Goal: Task Accomplishment & Management: Use online tool/utility

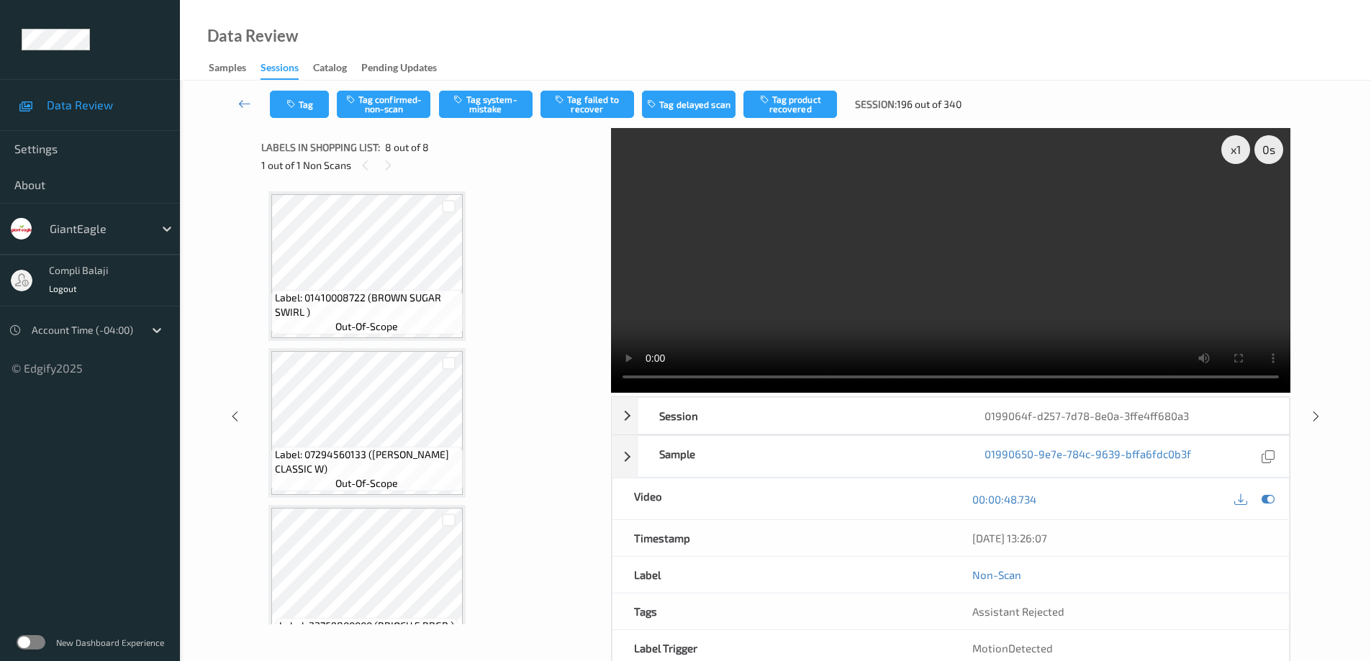
scroll to position [706, 0]
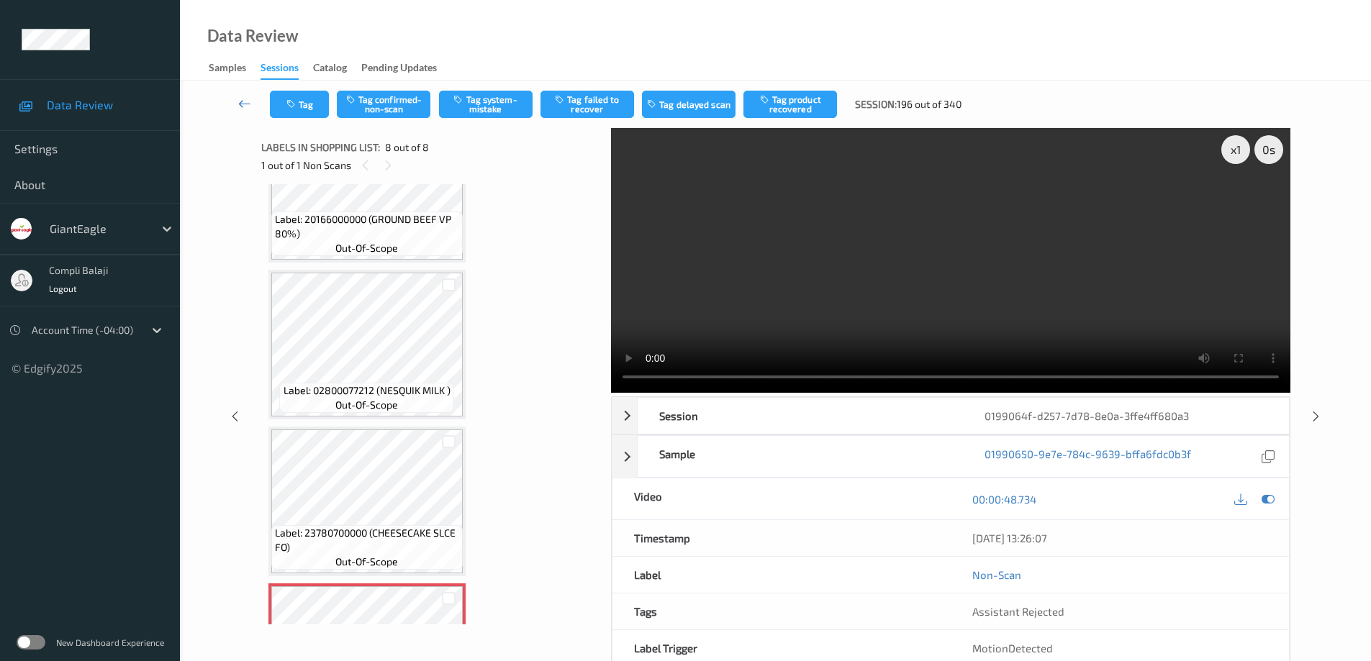
click at [243, 105] on icon at bounding box center [244, 103] width 13 height 14
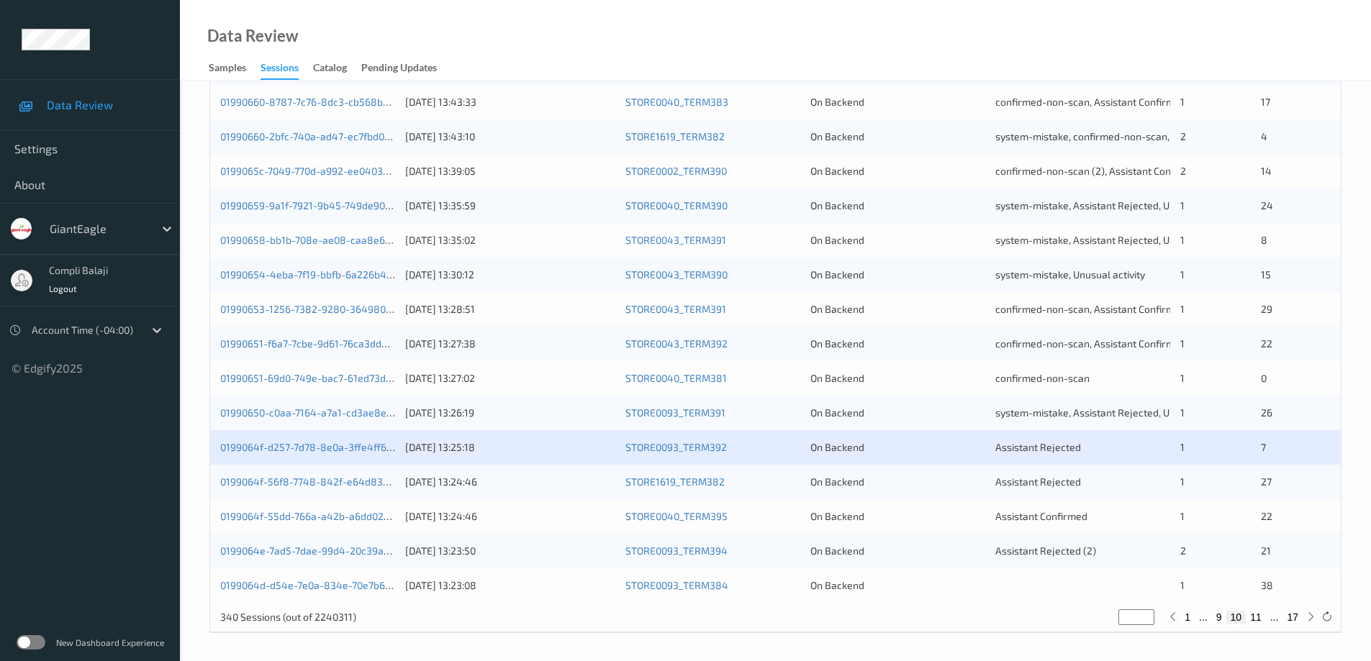
scroll to position [422, 0]
click at [335, 446] on link "0199064f-d257-7d78-8e0a-3ffe4ff680a3" at bounding box center [315, 446] width 190 height 12
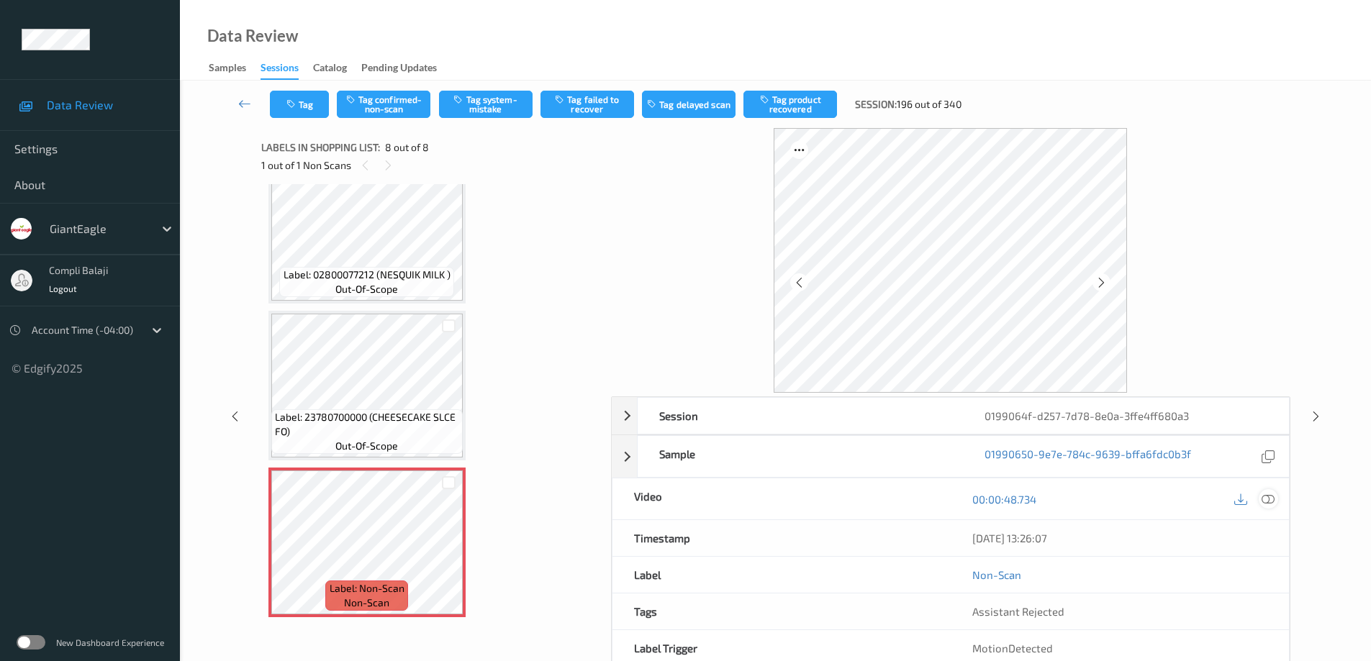
click at [1276, 502] on div at bounding box center [1267, 498] width 19 height 19
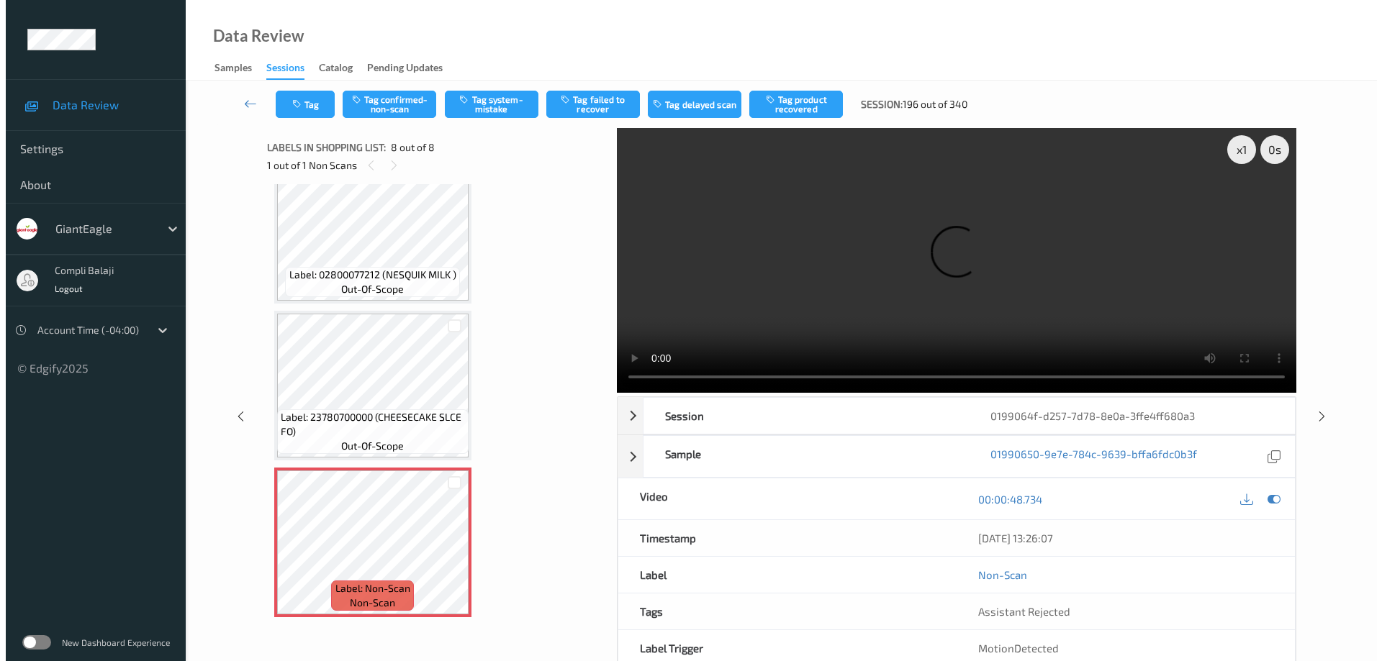
scroll to position [706, 0]
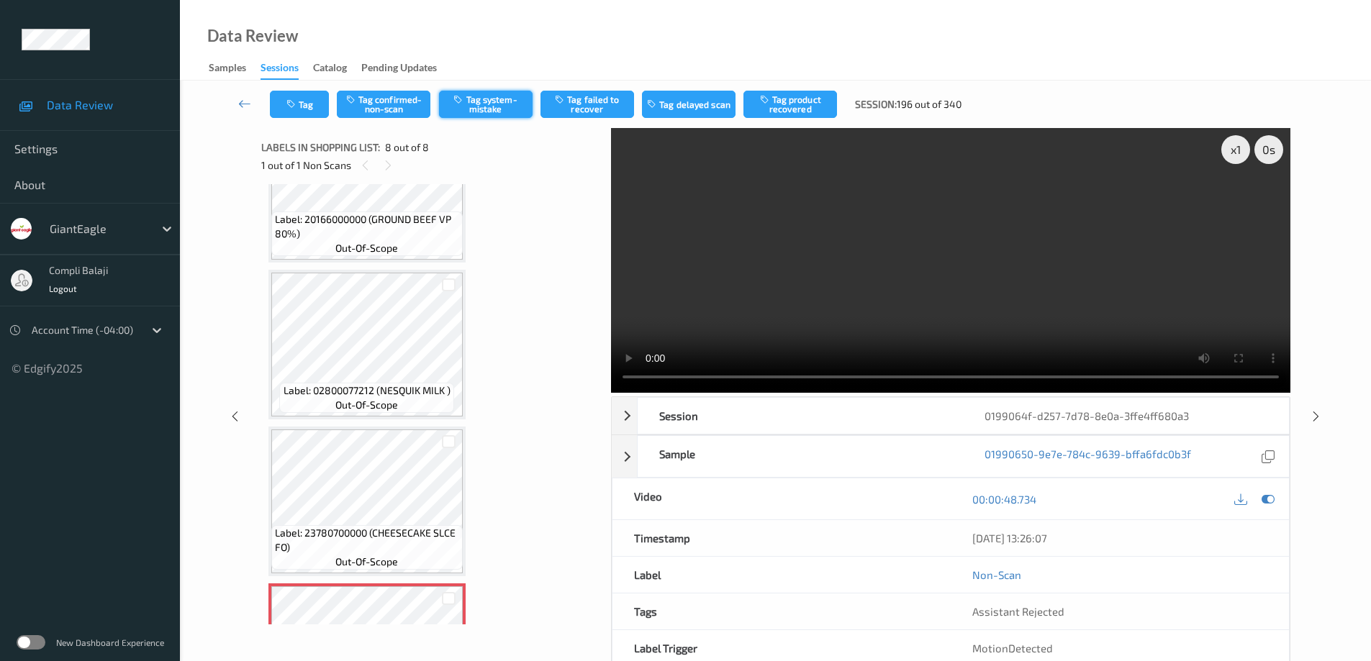
click at [509, 106] on button "Tag system-mistake" at bounding box center [486, 104] width 94 height 27
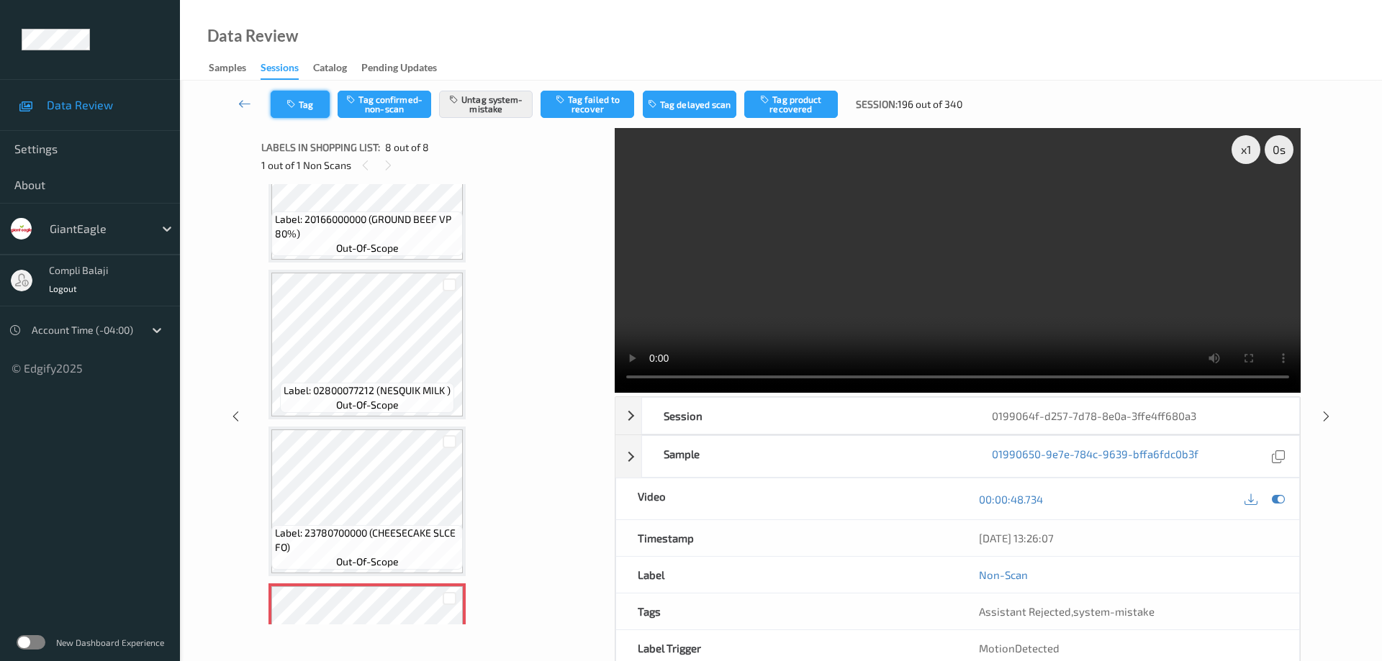
click at [309, 109] on button "Tag" at bounding box center [300, 104] width 59 height 27
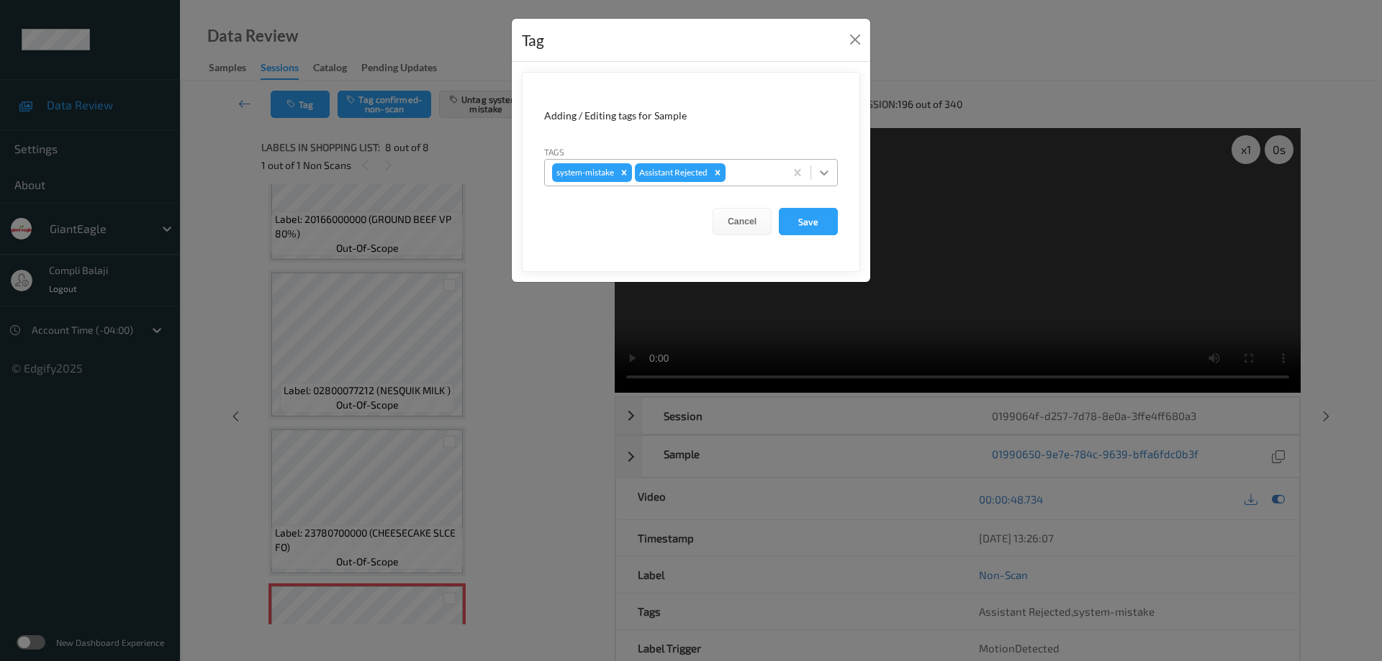
click at [825, 168] on icon at bounding box center [824, 172] width 14 height 14
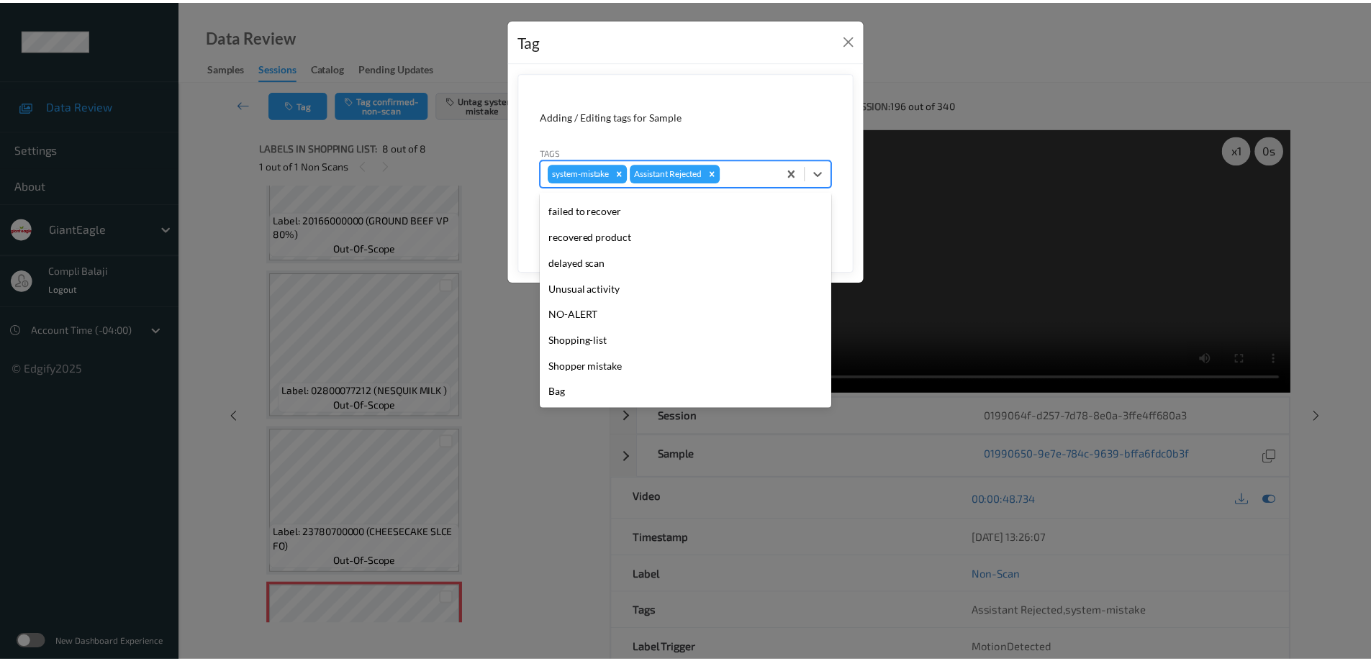
scroll to position [127, 0]
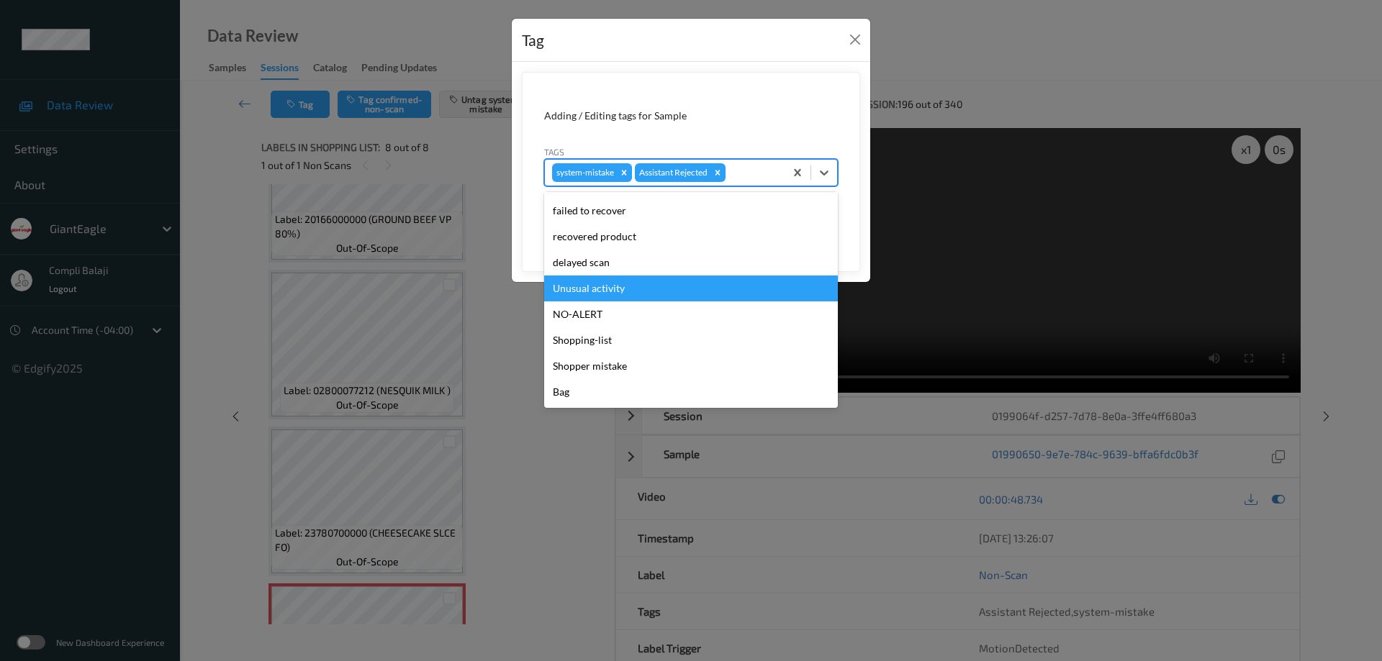
click at [614, 294] on div "Unusual activity" at bounding box center [691, 289] width 294 height 26
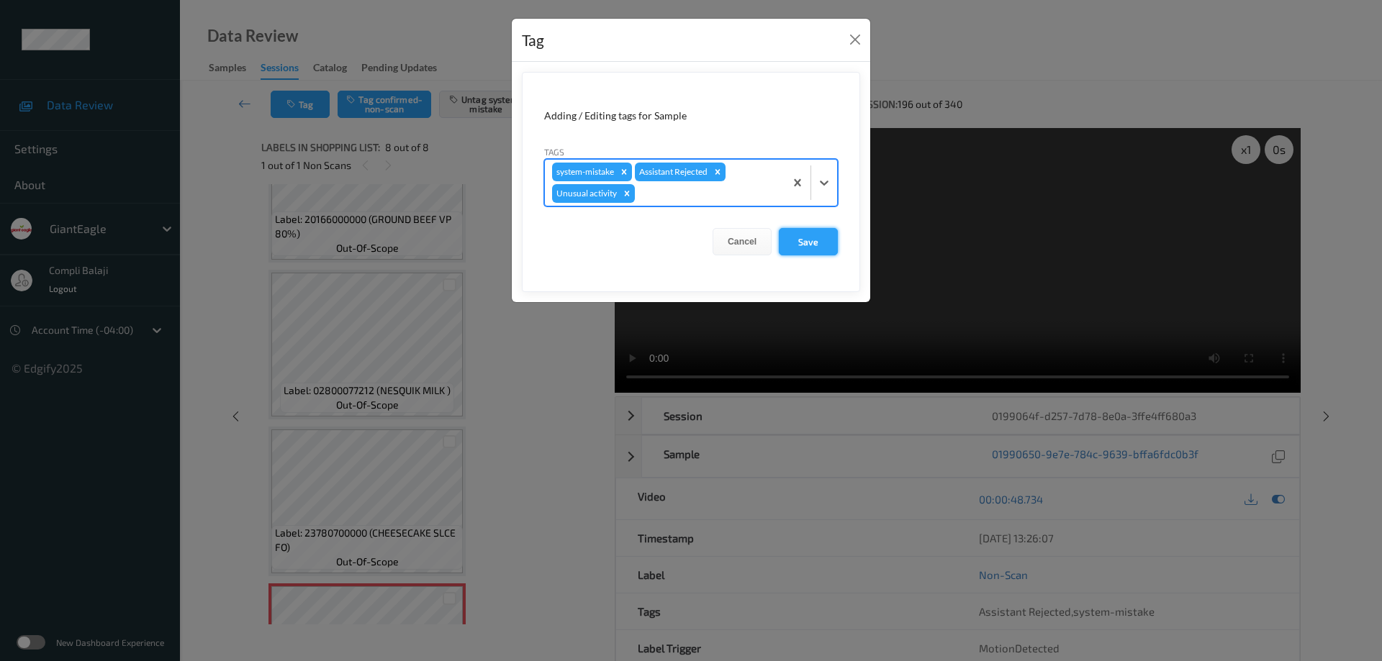
click at [823, 245] on button "Save" at bounding box center [808, 241] width 59 height 27
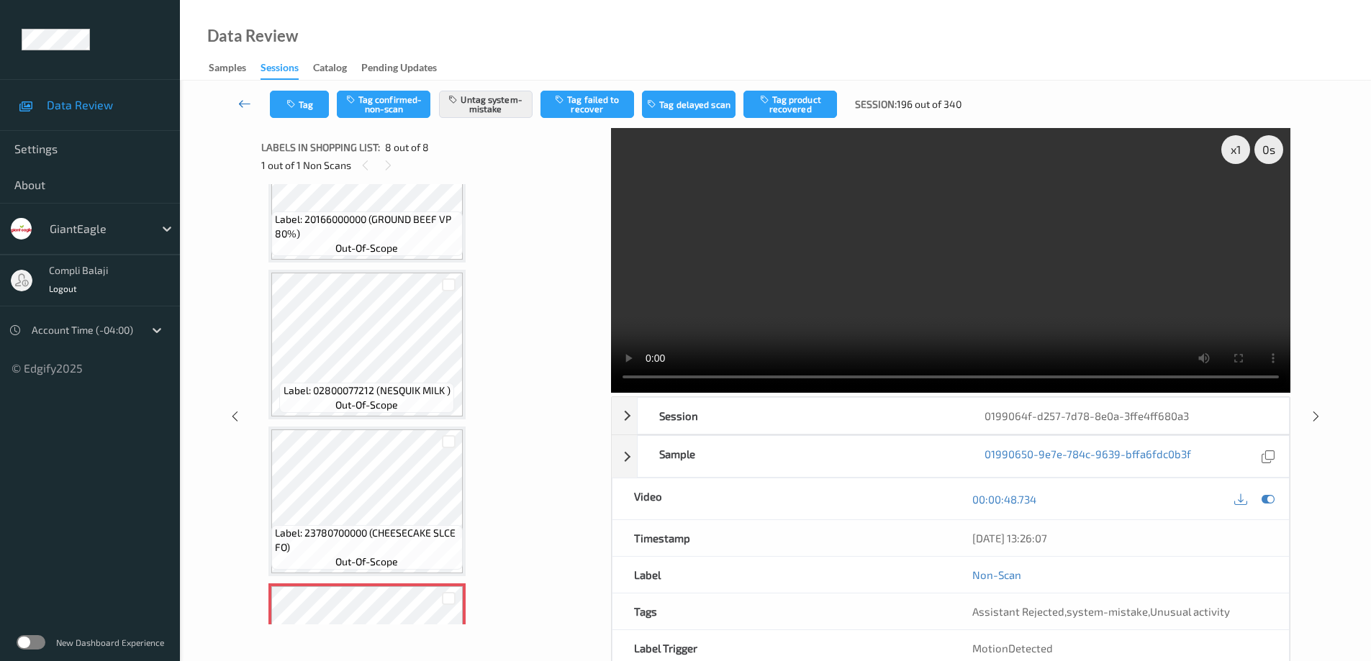
click at [239, 105] on icon at bounding box center [244, 103] width 13 height 14
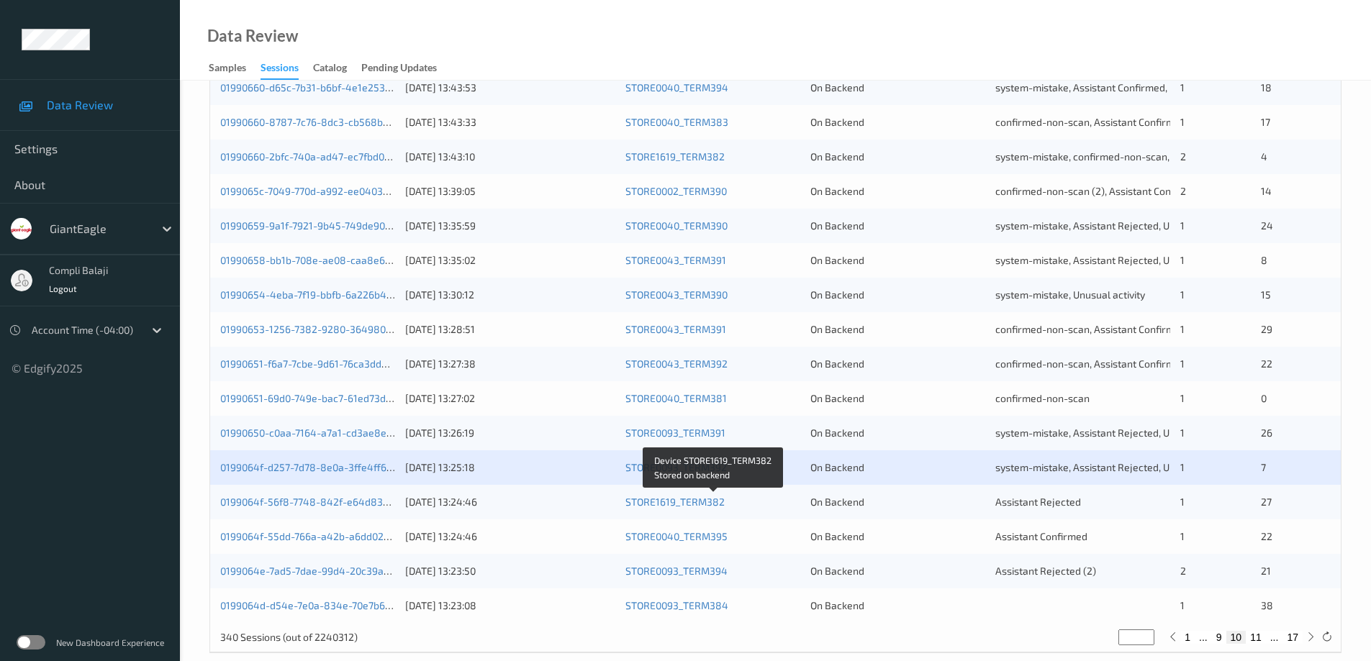
scroll to position [422, 0]
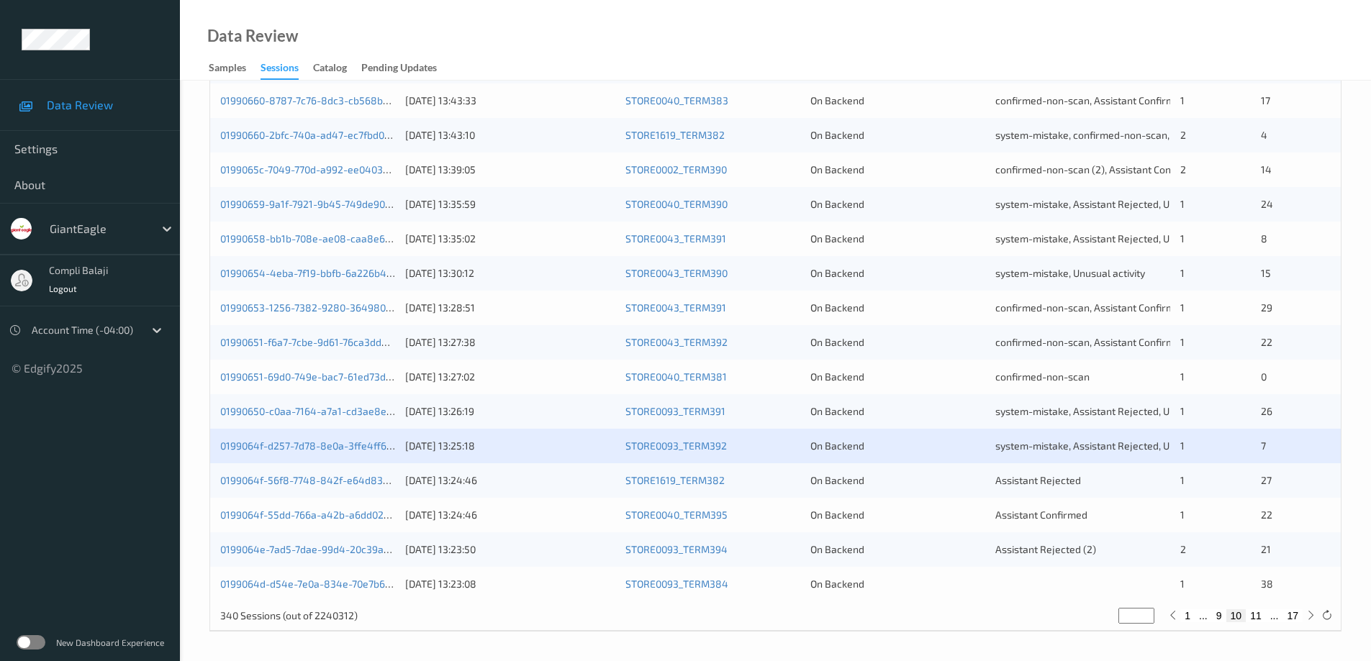
click at [374, 489] on div "0199064f-56f8-7748-842f-e64d83d4dd16 [DATE] 13:24:46 STORE1619_TERM382 On Backe…" at bounding box center [775, 480] width 1130 height 35
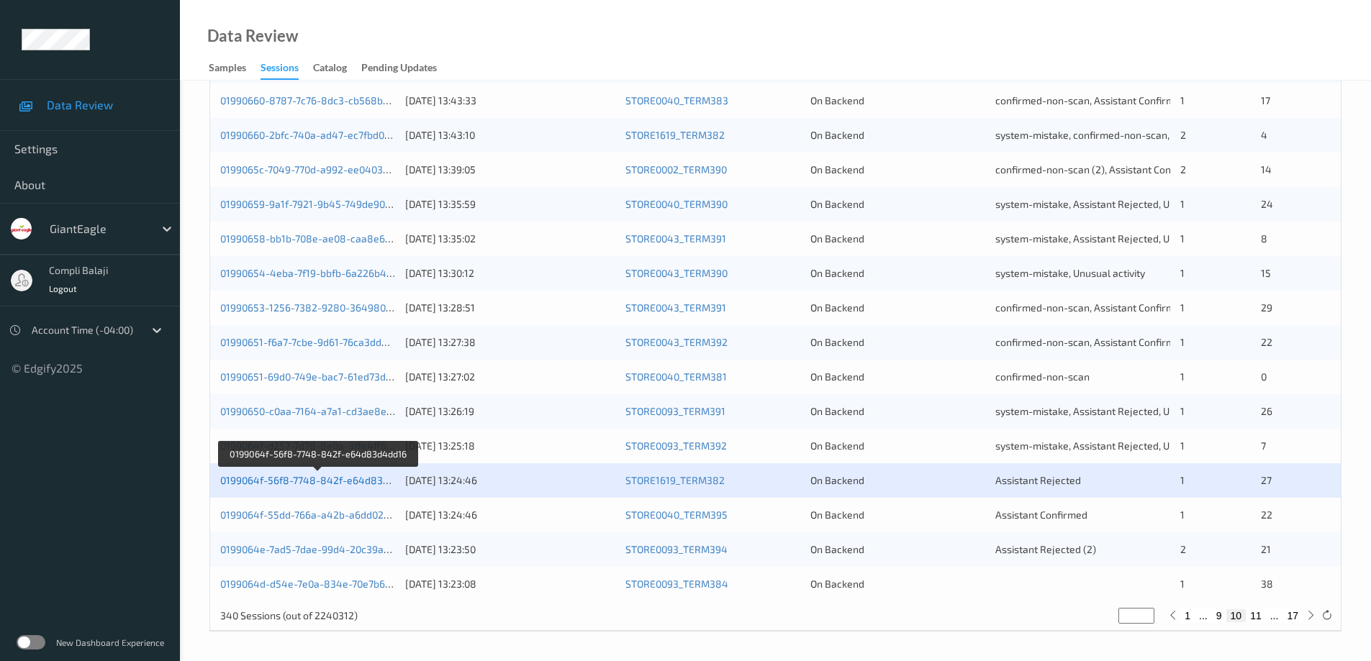
click at [373, 480] on link "0199064f-56f8-7748-842f-e64d83d4dd16" at bounding box center [318, 480] width 196 height 12
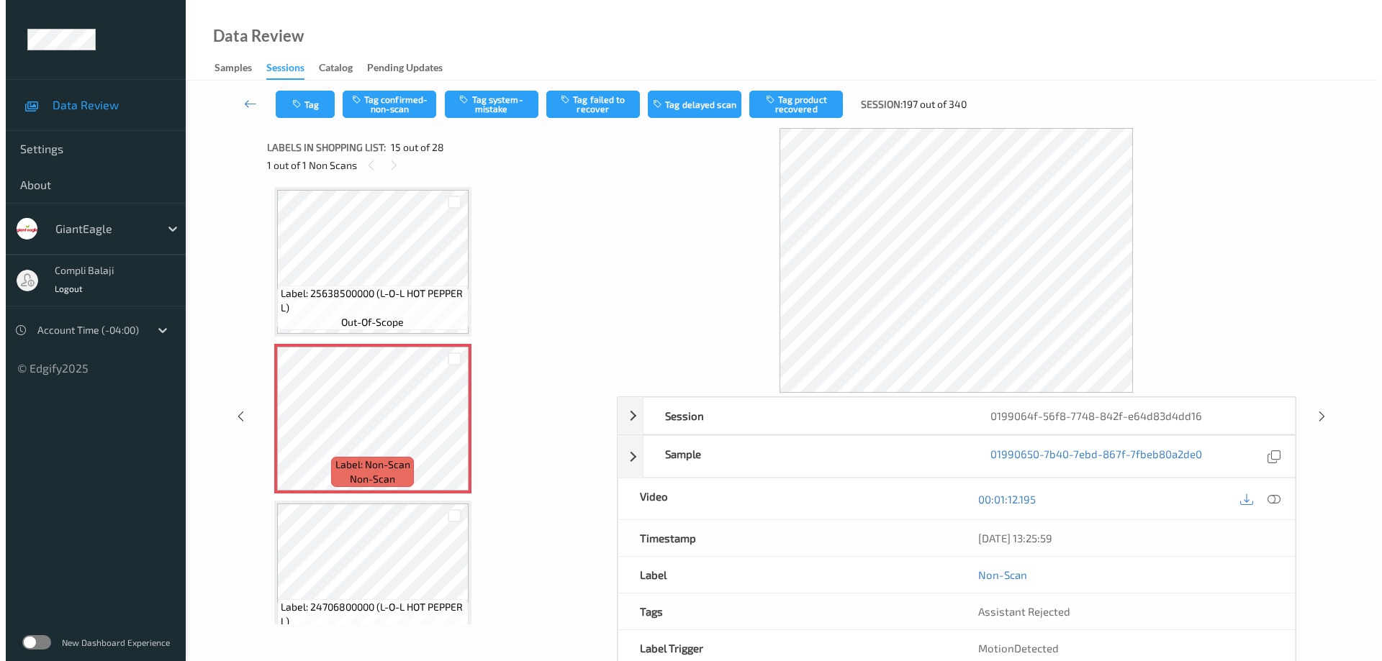
scroll to position [1882, 0]
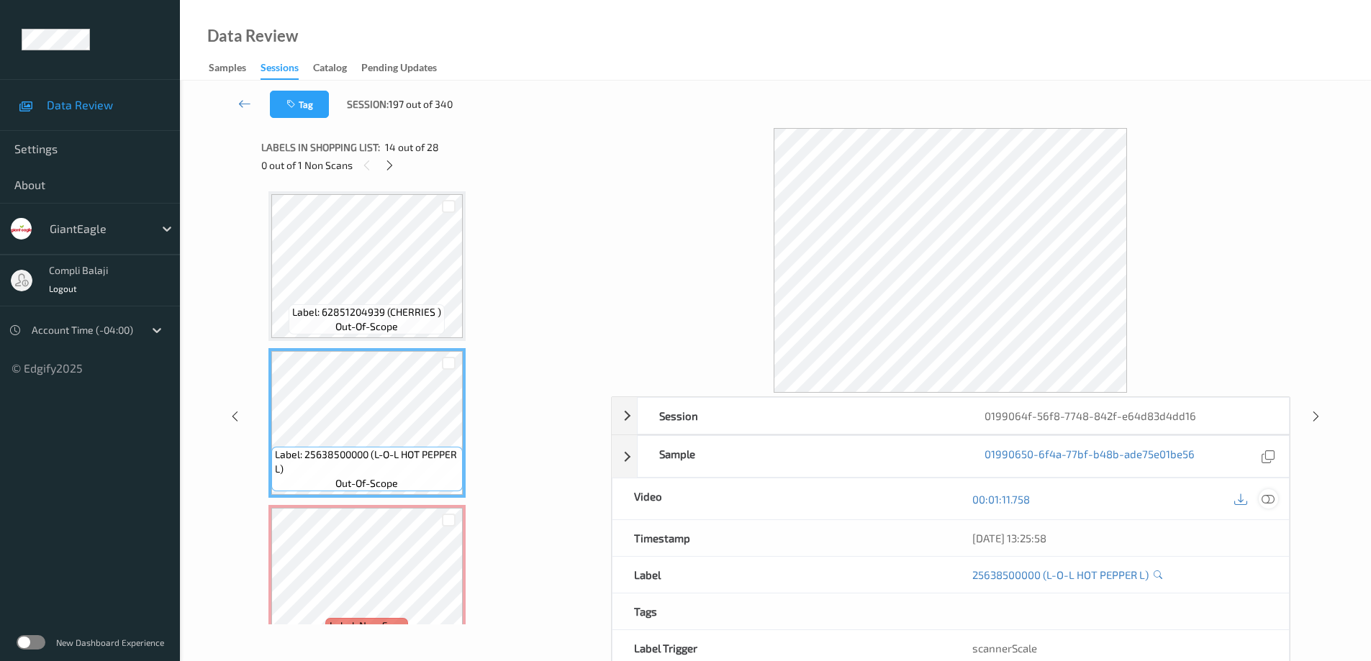
click at [1276, 499] on div at bounding box center [1267, 498] width 19 height 19
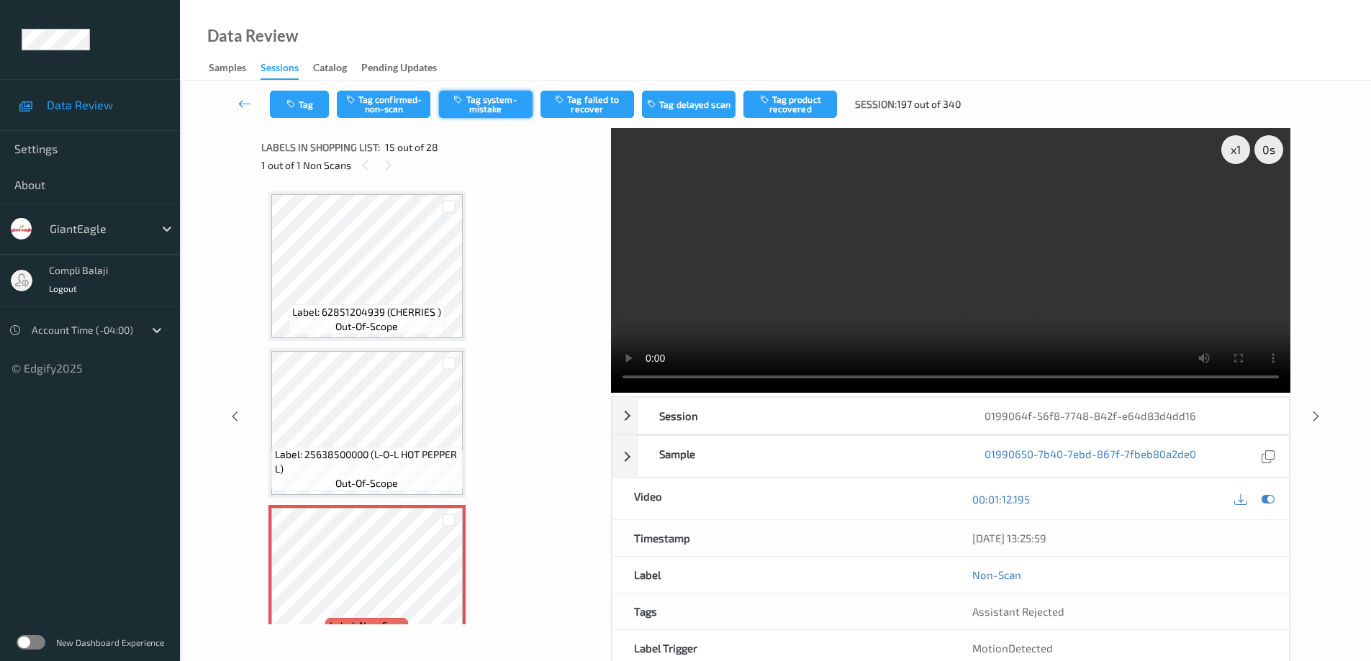
click at [494, 112] on button "Tag system-mistake" at bounding box center [486, 104] width 94 height 27
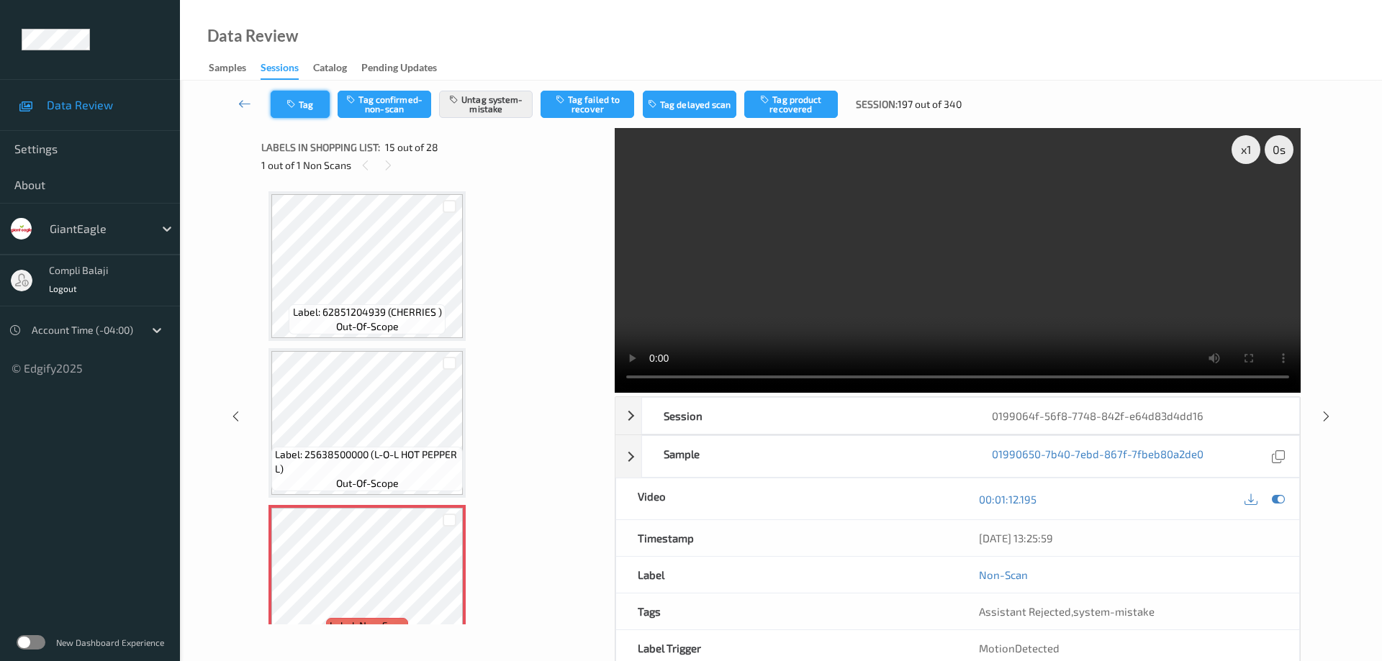
click at [314, 110] on button "Tag" at bounding box center [300, 104] width 59 height 27
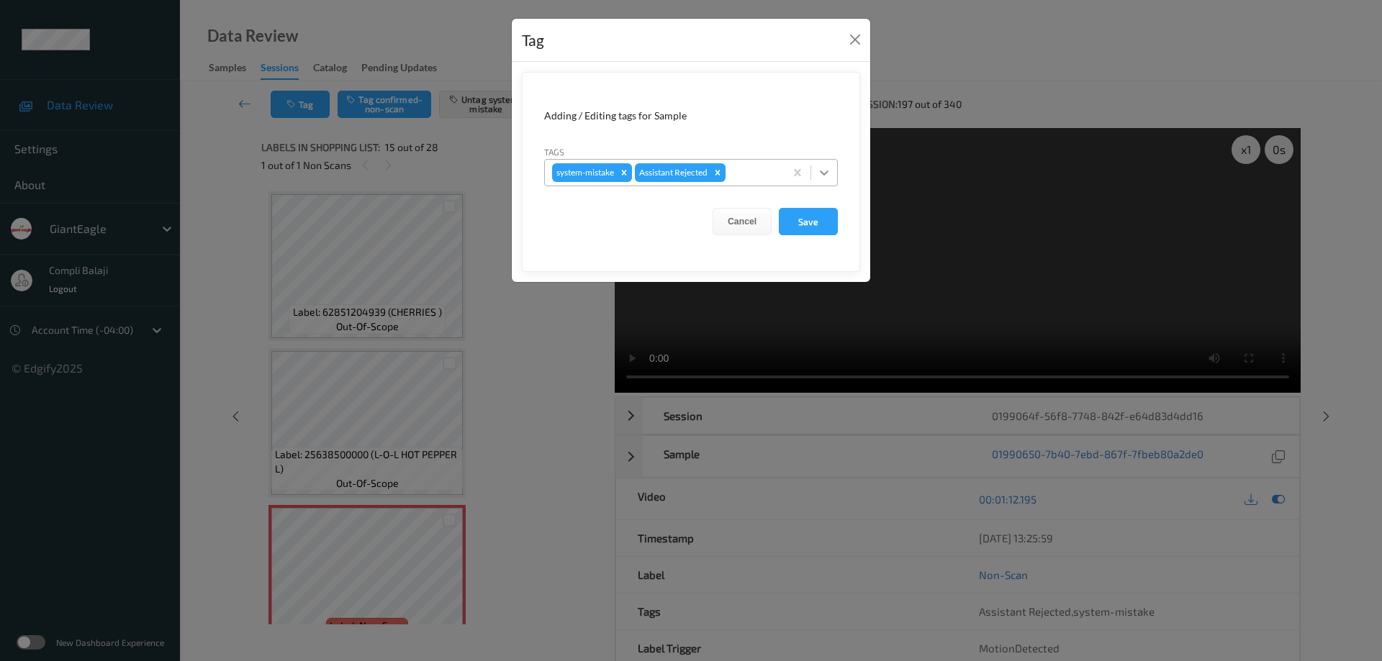
click at [824, 170] on icon at bounding box center [824, 172] width 14 height 14
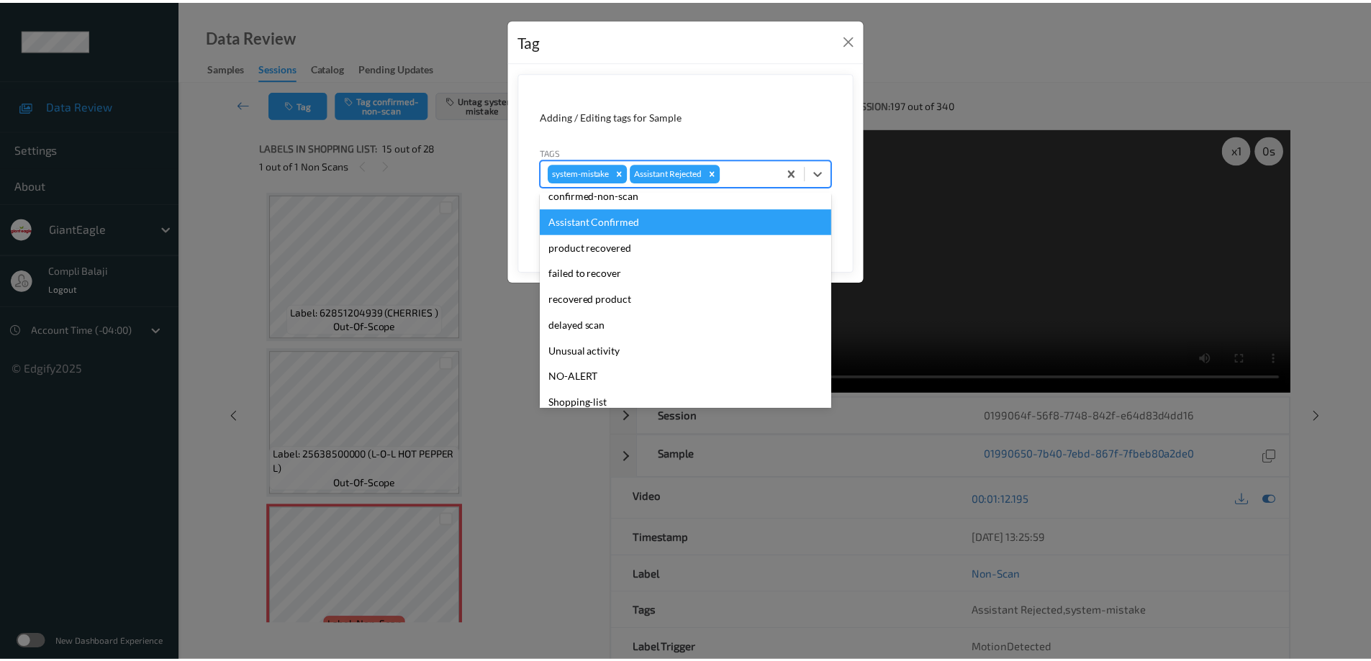
scroll to position [127, 0]
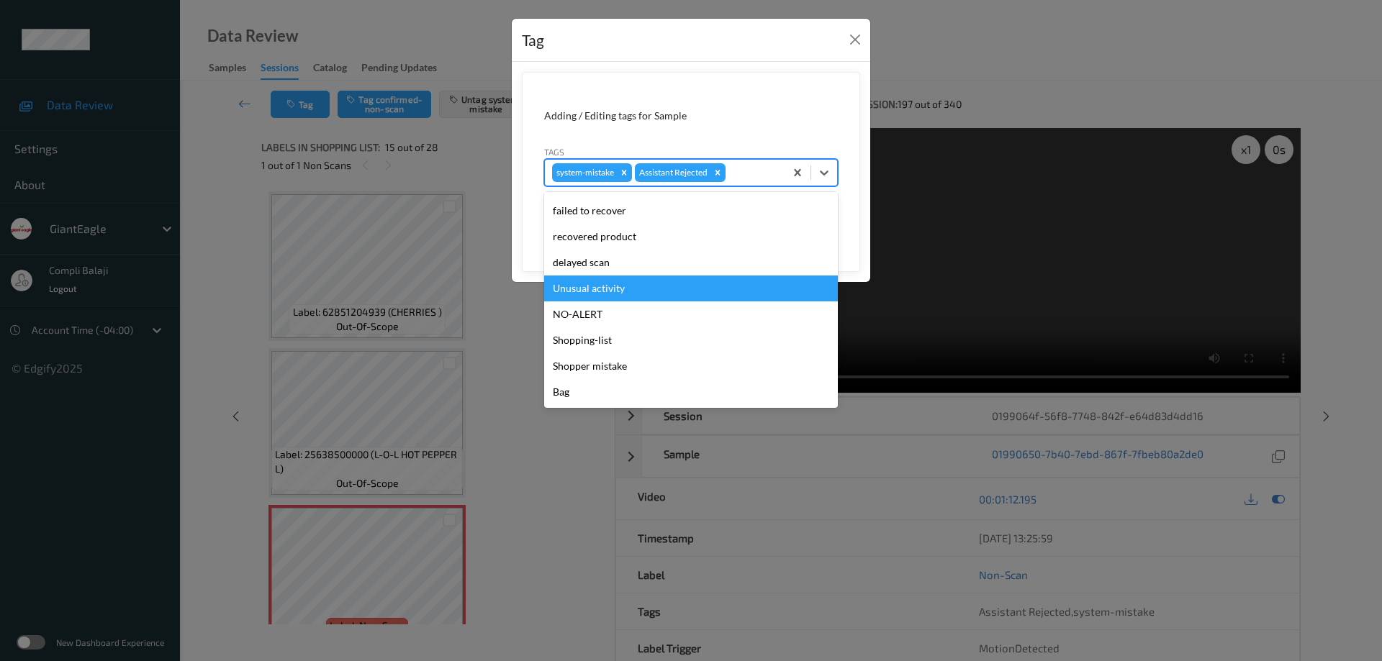
click at [617, 290] on div "Unusual activity" at bounding box center [691, 289] width 294 height 26
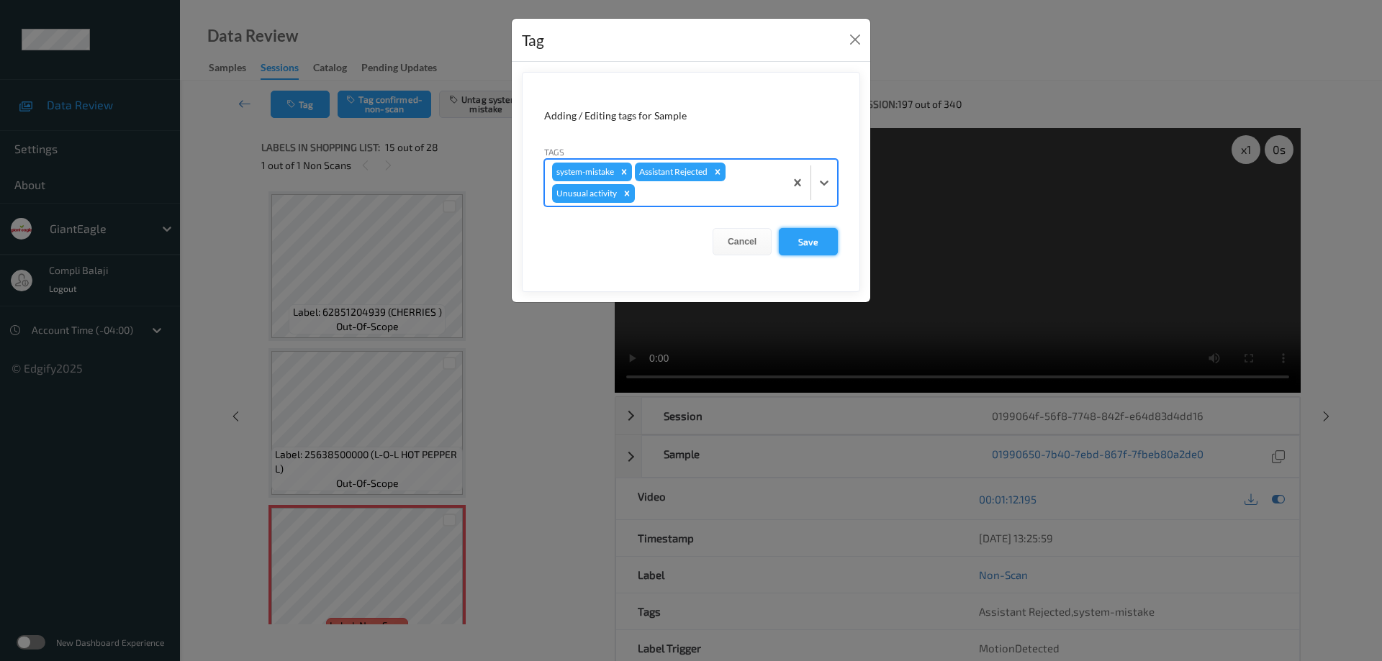
click at [817, 240] on button "Save" at bounding box center [808, 241] width 59 height 27
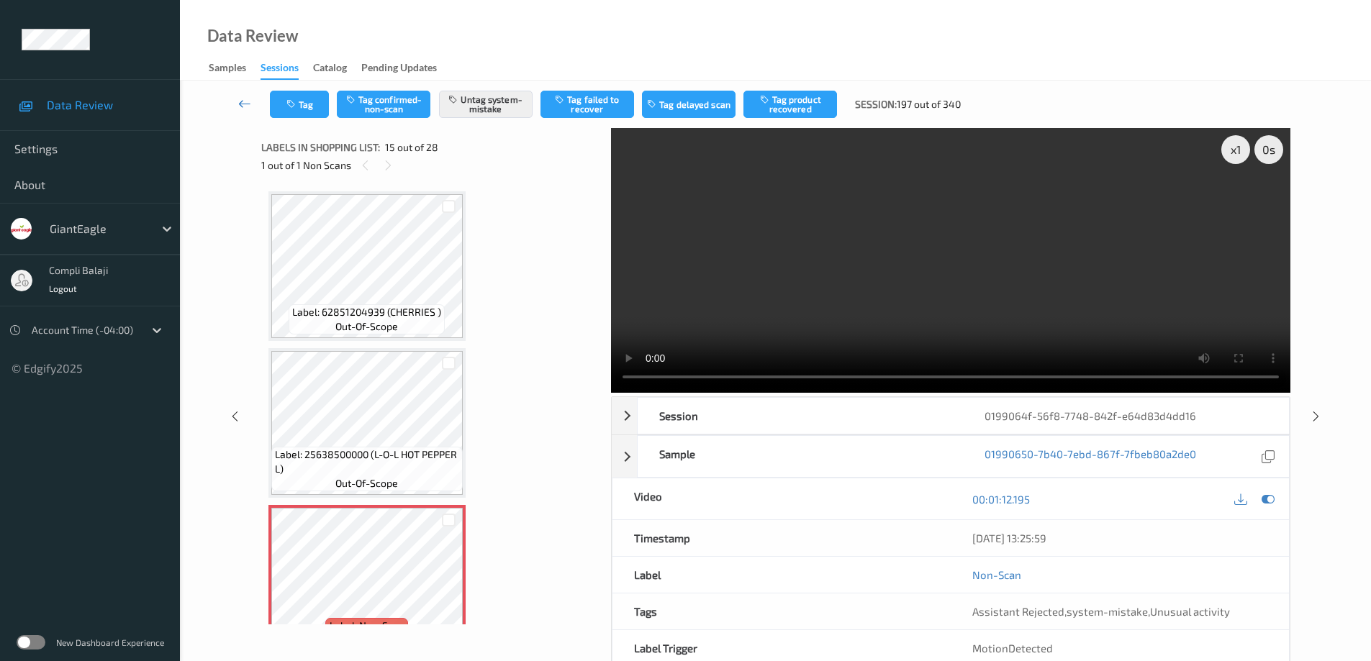
click at [239, 107] on icon at bounding box center [244, 103] width 13 height 14
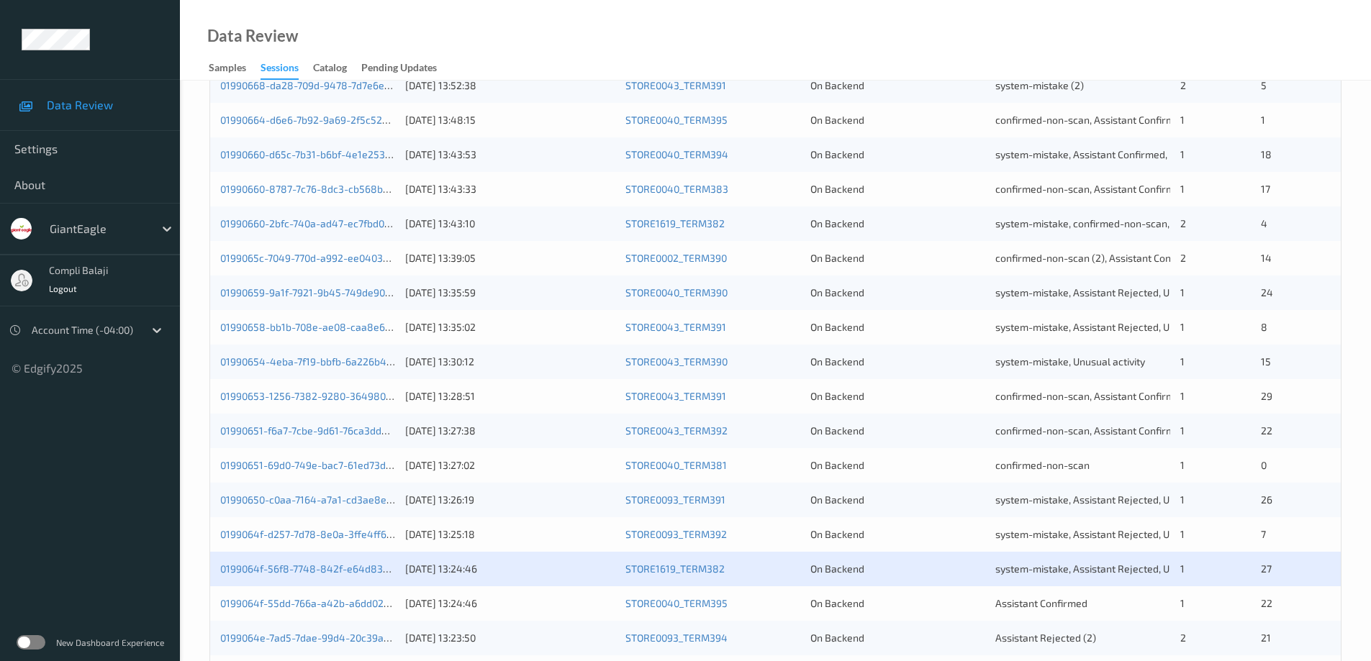
scroll to position [422, 0]
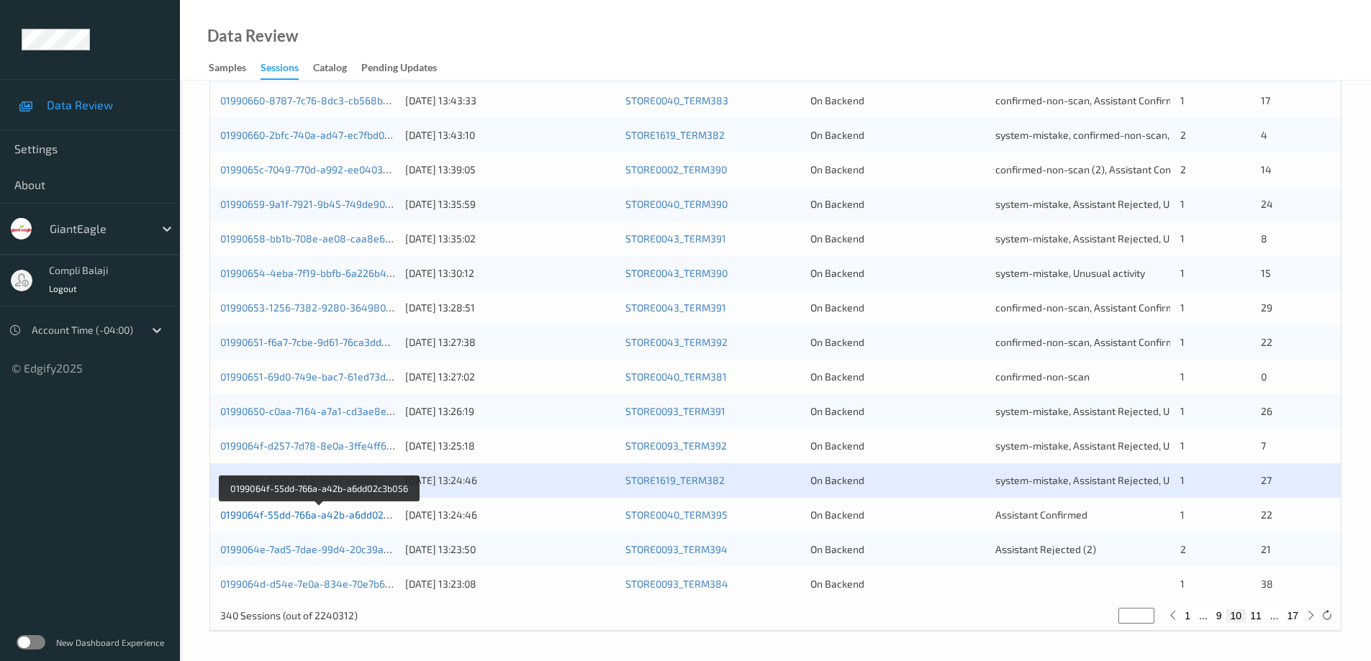
click at [317, 520] on link "0199064f-55dd-766a-a42b-a6dd02c3b056" at bounding box center [318, 515] width 197 height 12
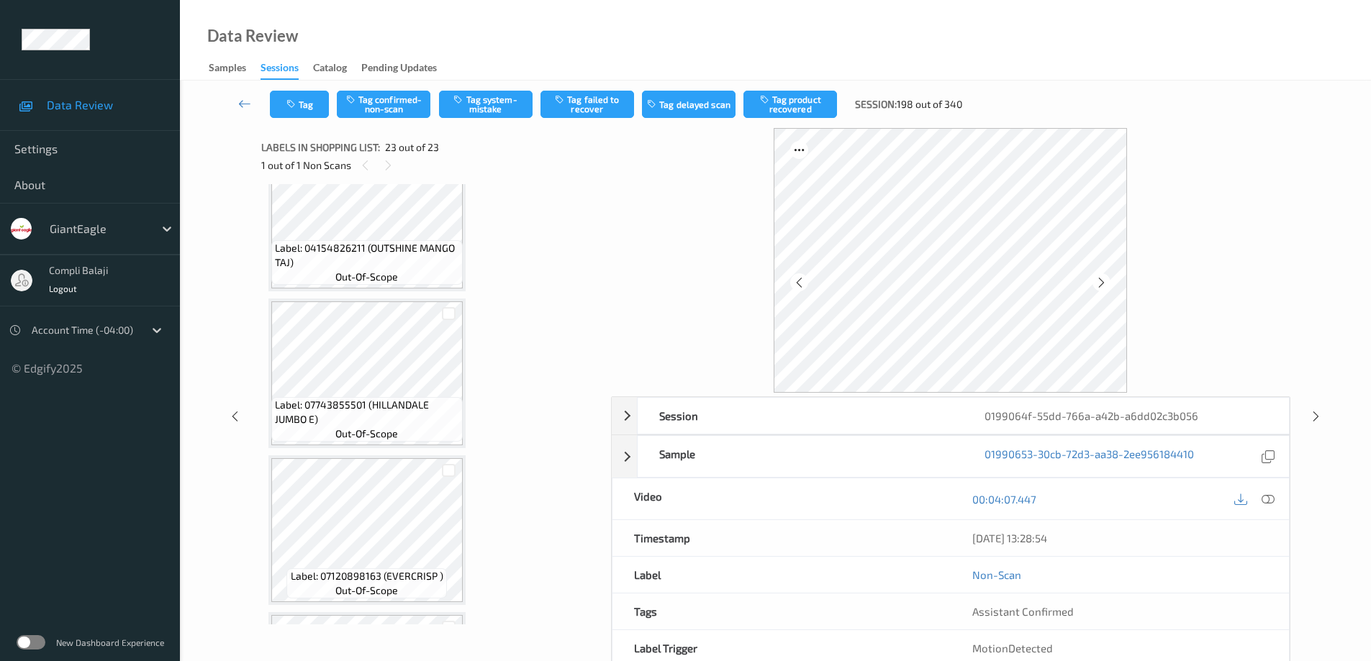
scroll to position [2239, 0]
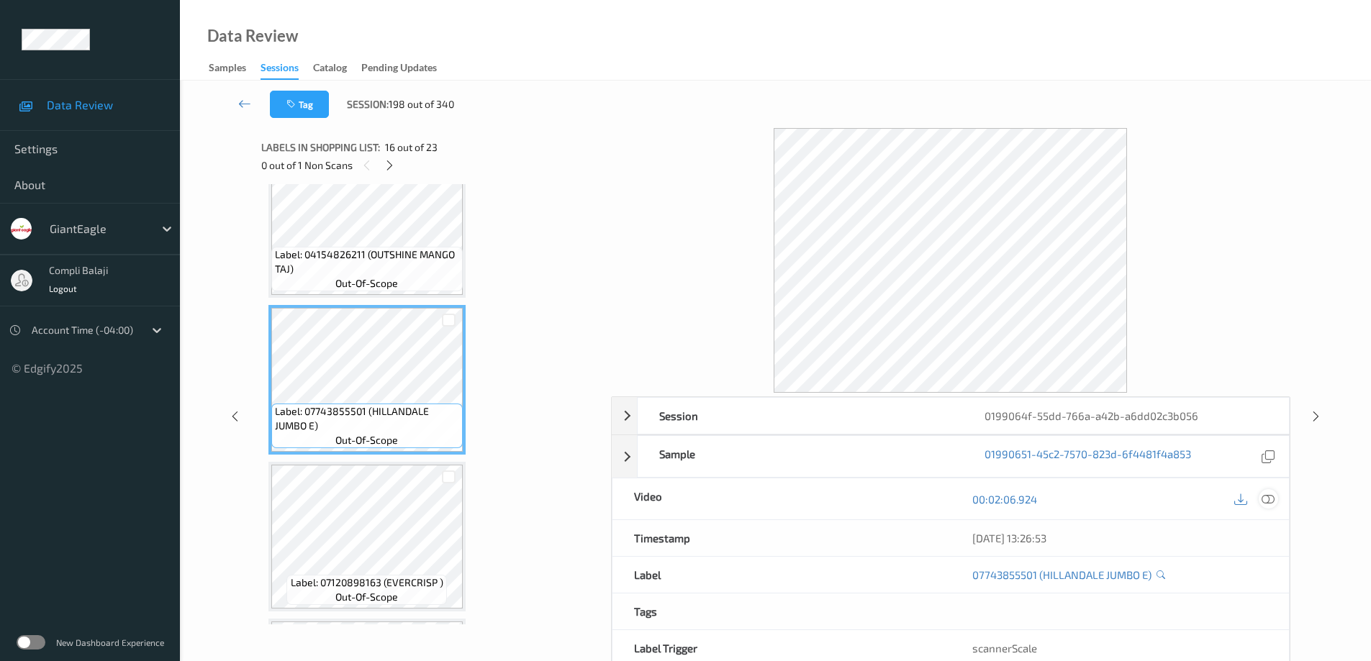
click at [1271, 499] on icon at bounding box center [1267, 499] width 13 height 13
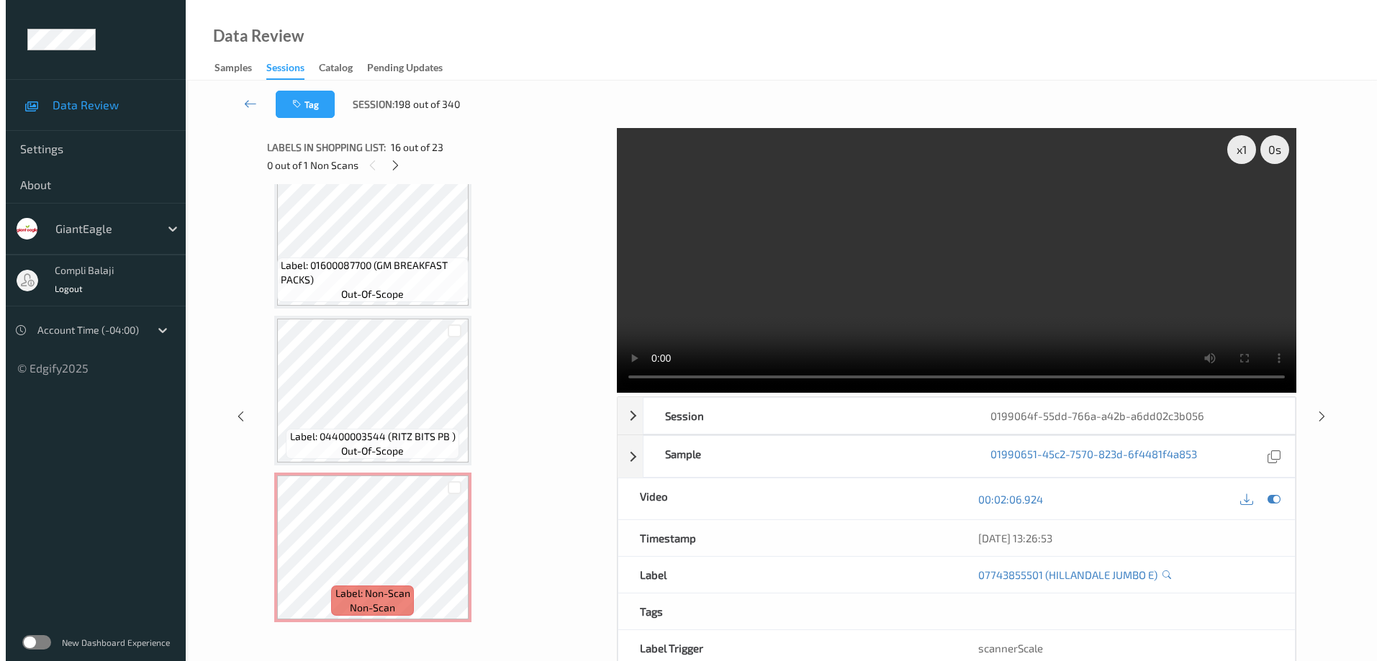
scroll to position [3175, 0]
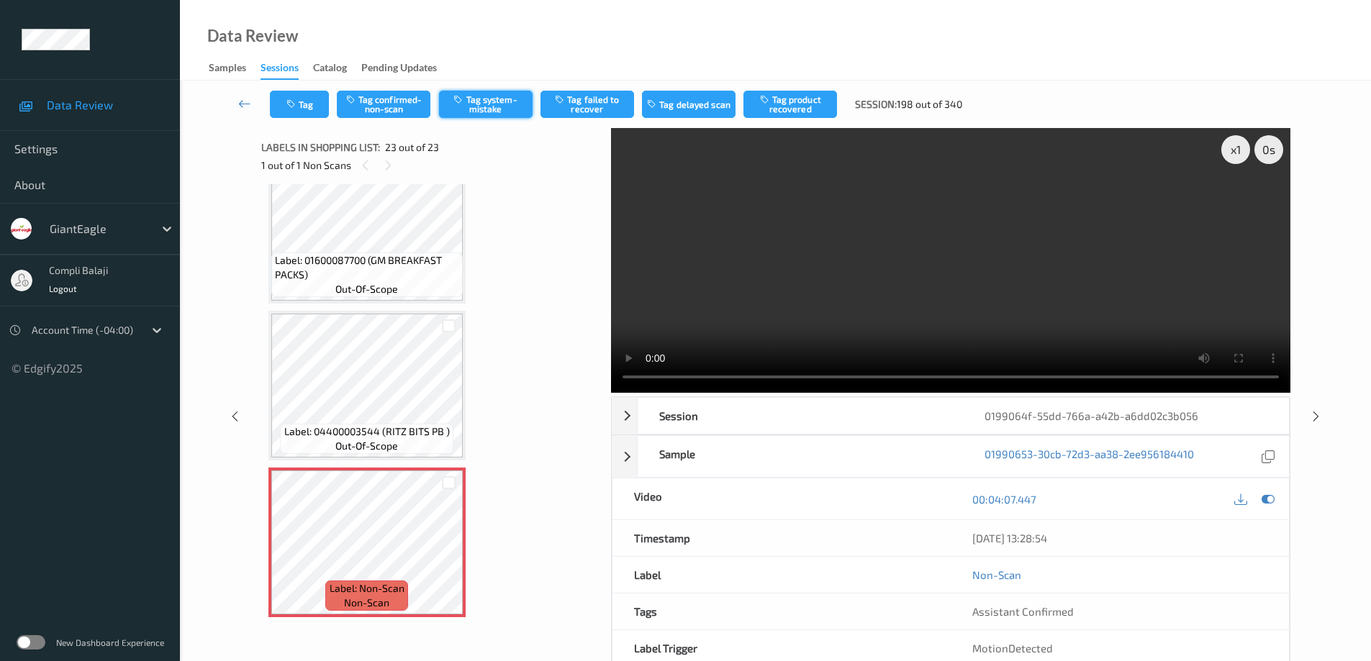
click at [505, 108] on button "Tag system-mistake" at bounding box center [486, 104] width 94 height 27
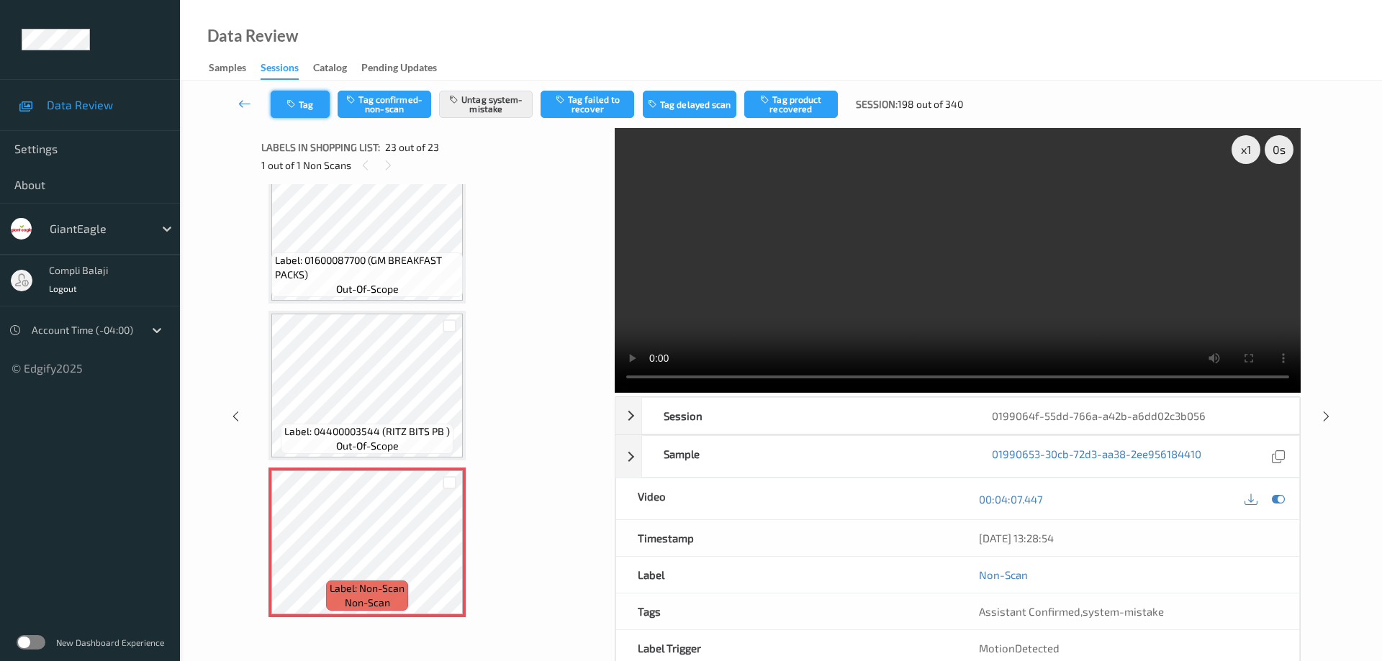
click at [308, 112] on button "Tag" at bounding box center [300, 104] width 59 height 27
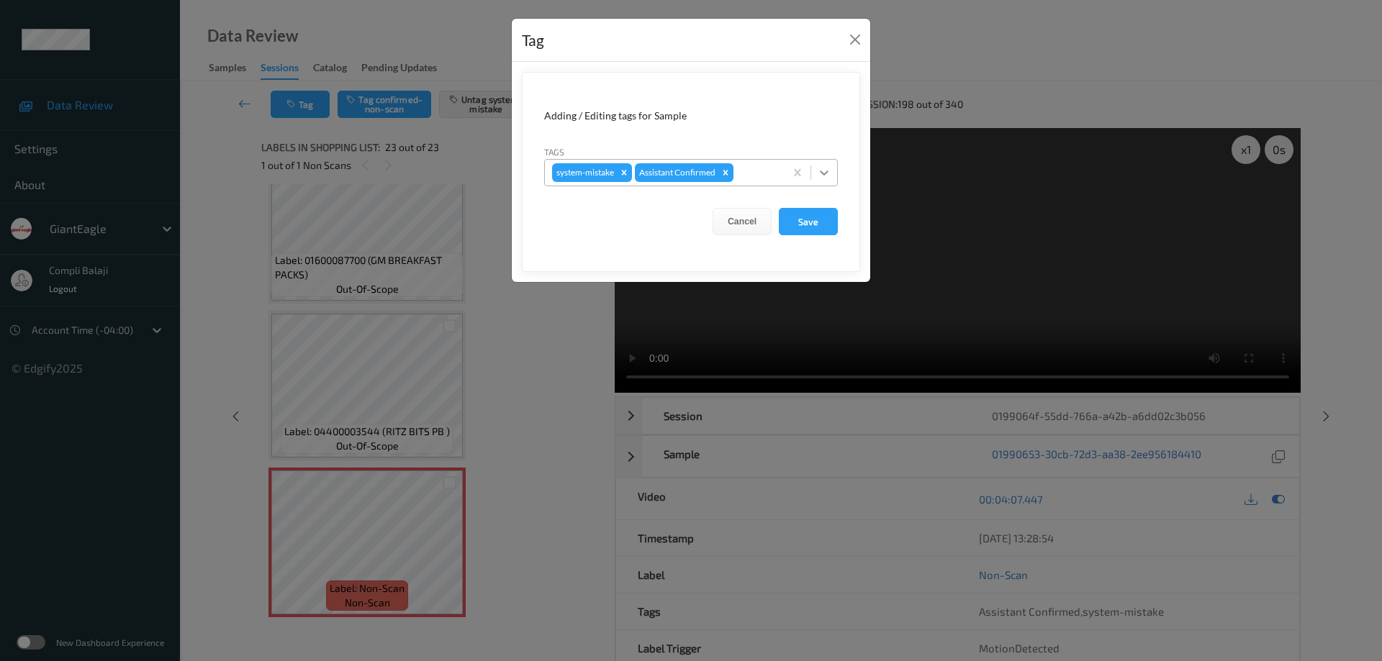
click at [825, 171] on icon at bounding box center [824, 172] width 14 height 14
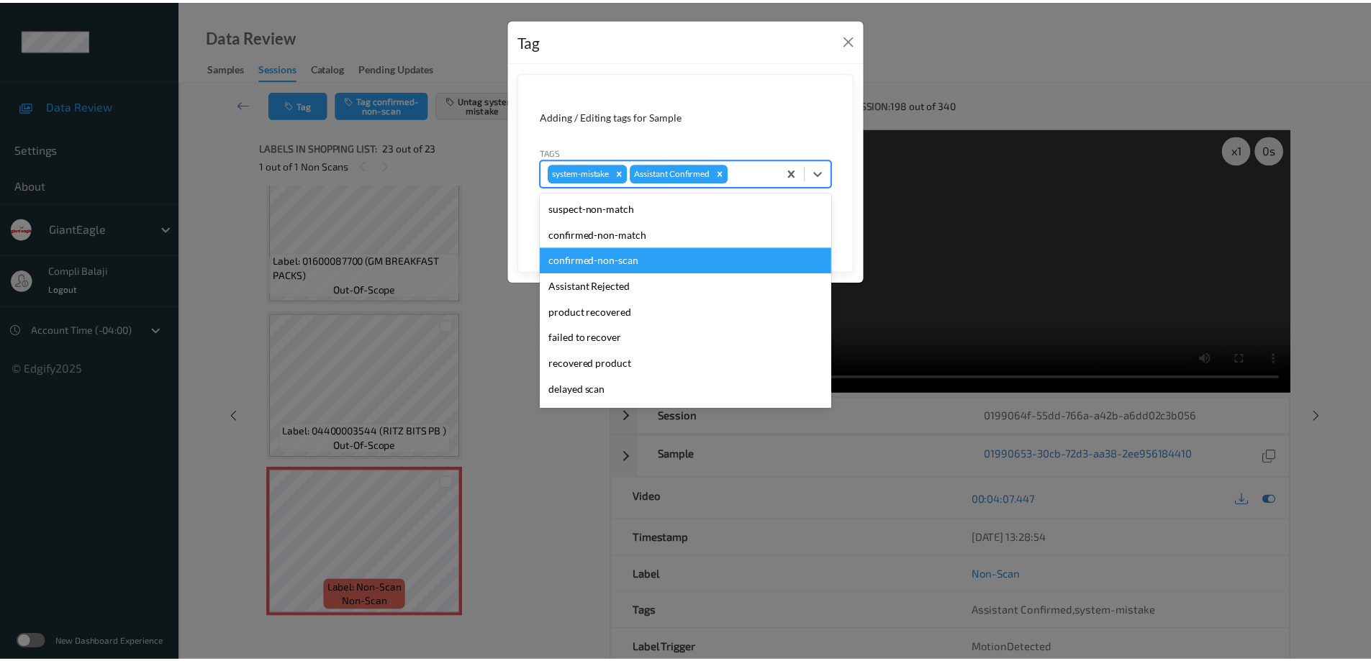
scroll to position [127, 0]
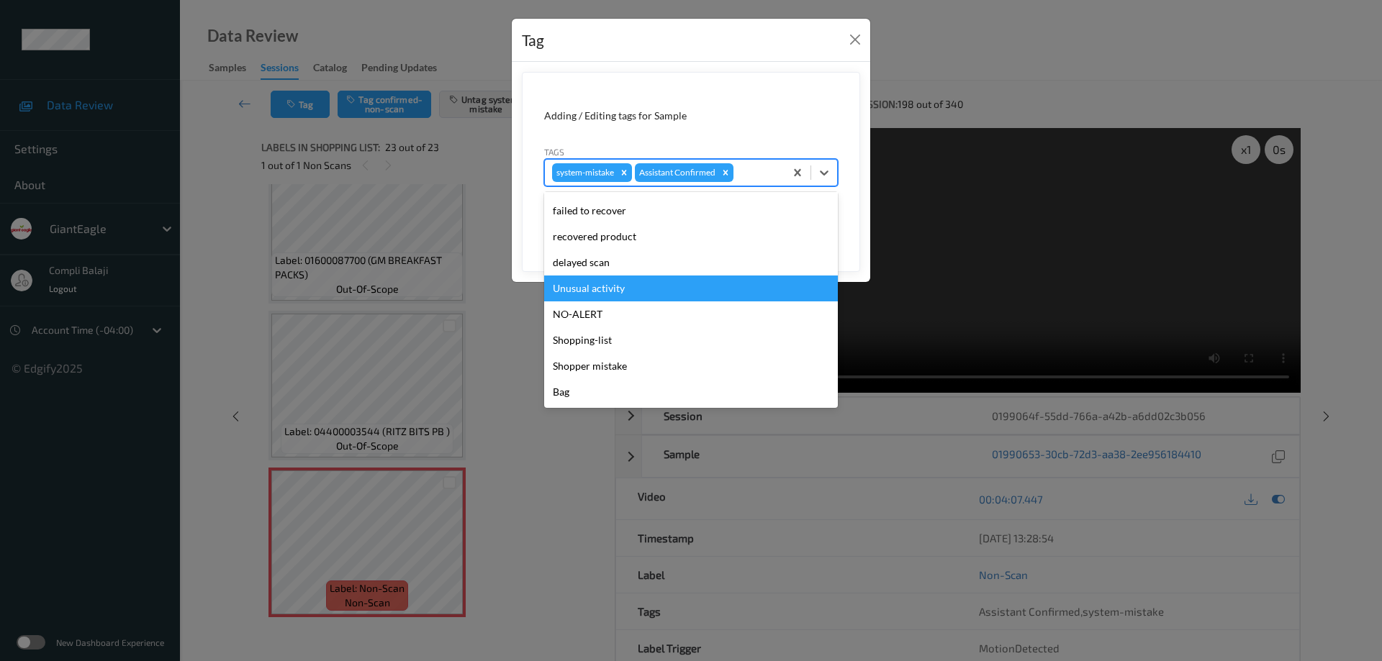
click at [611, 289] on div "Unusual activity" at bounding box center [691, 289] width 294 height 26
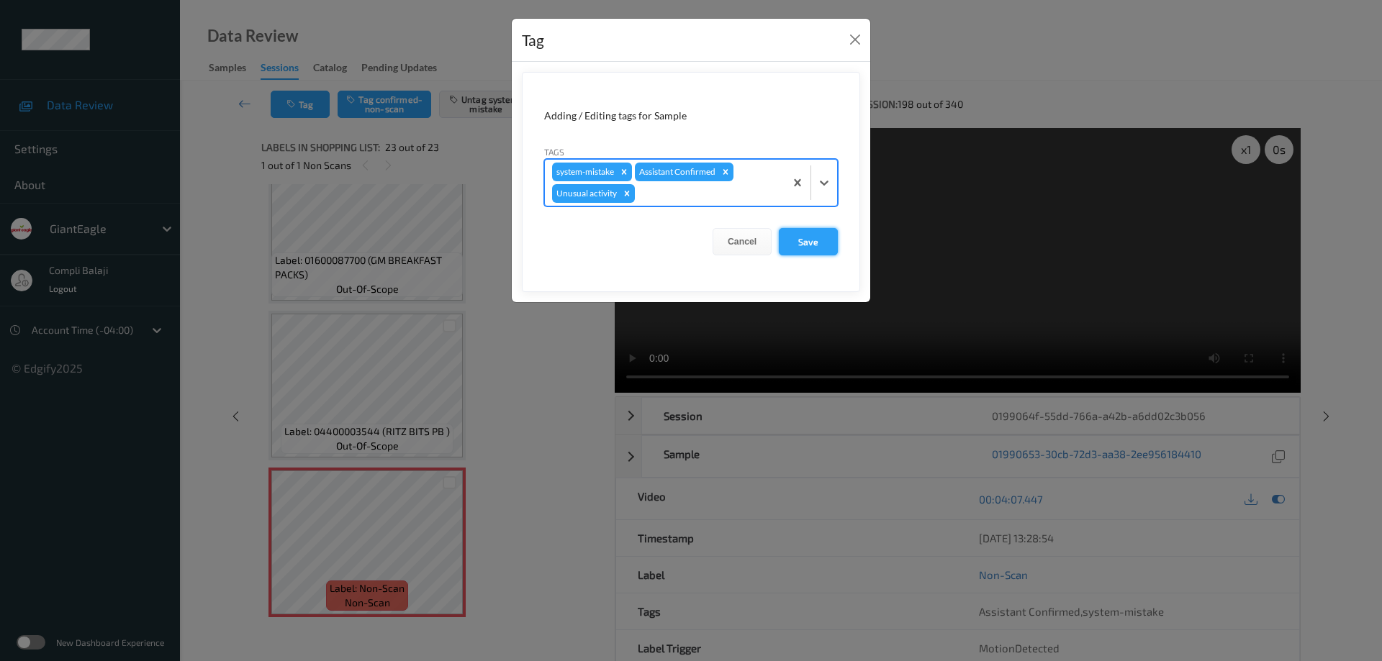
click at [816, 244] on button "Save" at bounding box center [808, 241] width 59 height 27
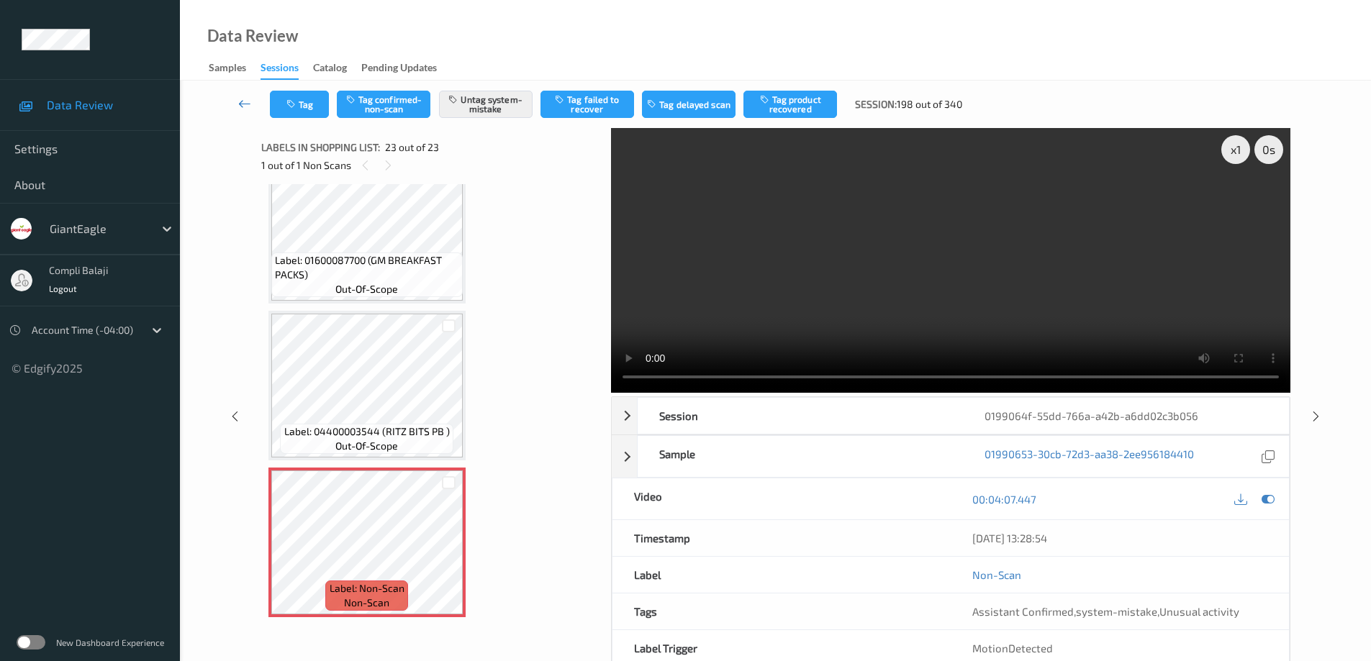
click at [241, 105] on icon at bounding box center [244, 103] width 13 height 14
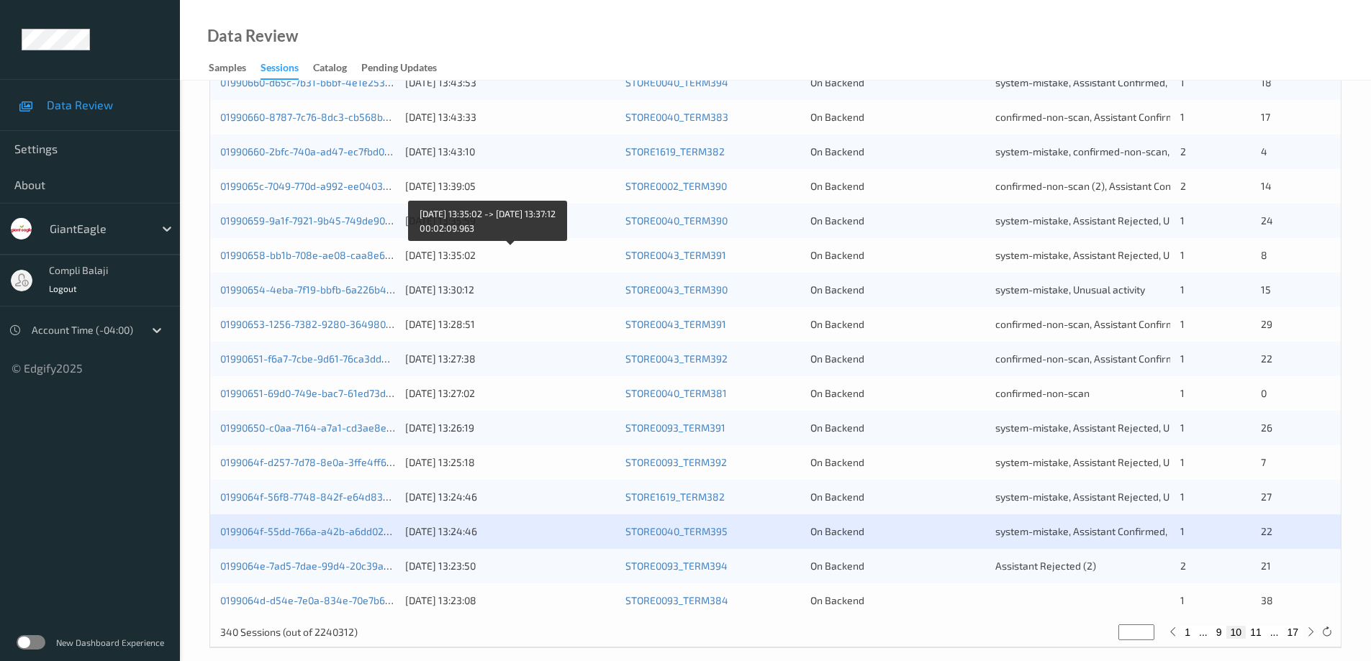
scroll to position [422, 0]
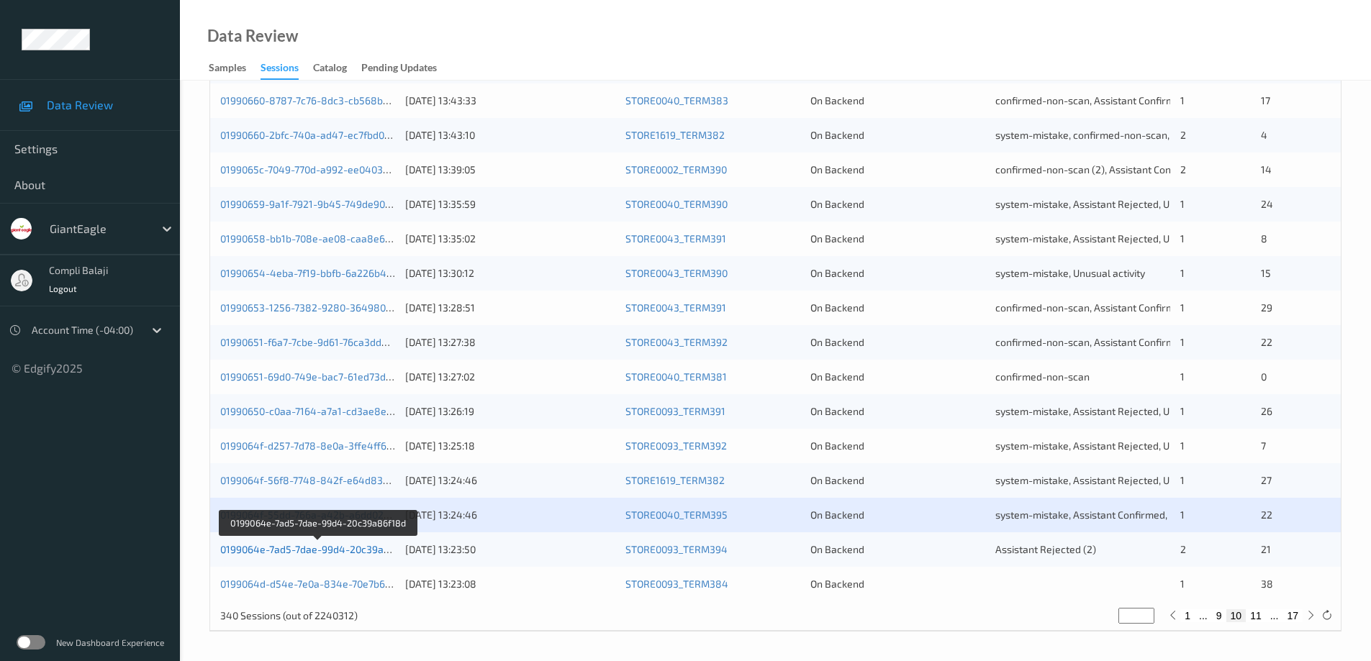
click at [319, 551] on link "0199064e-7ad5-7dae-99d4-20c39a86f18d" at bounding box center [318, 549] width 196 height 12
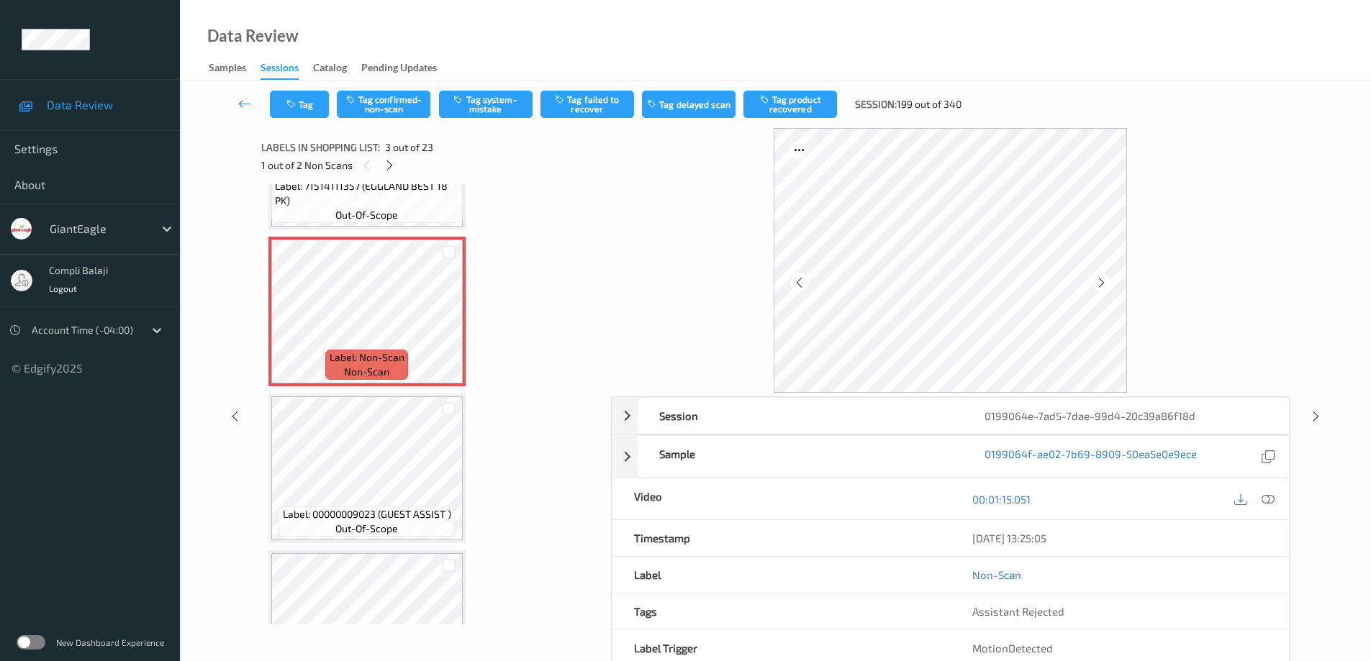
scroll to position [199, 0]
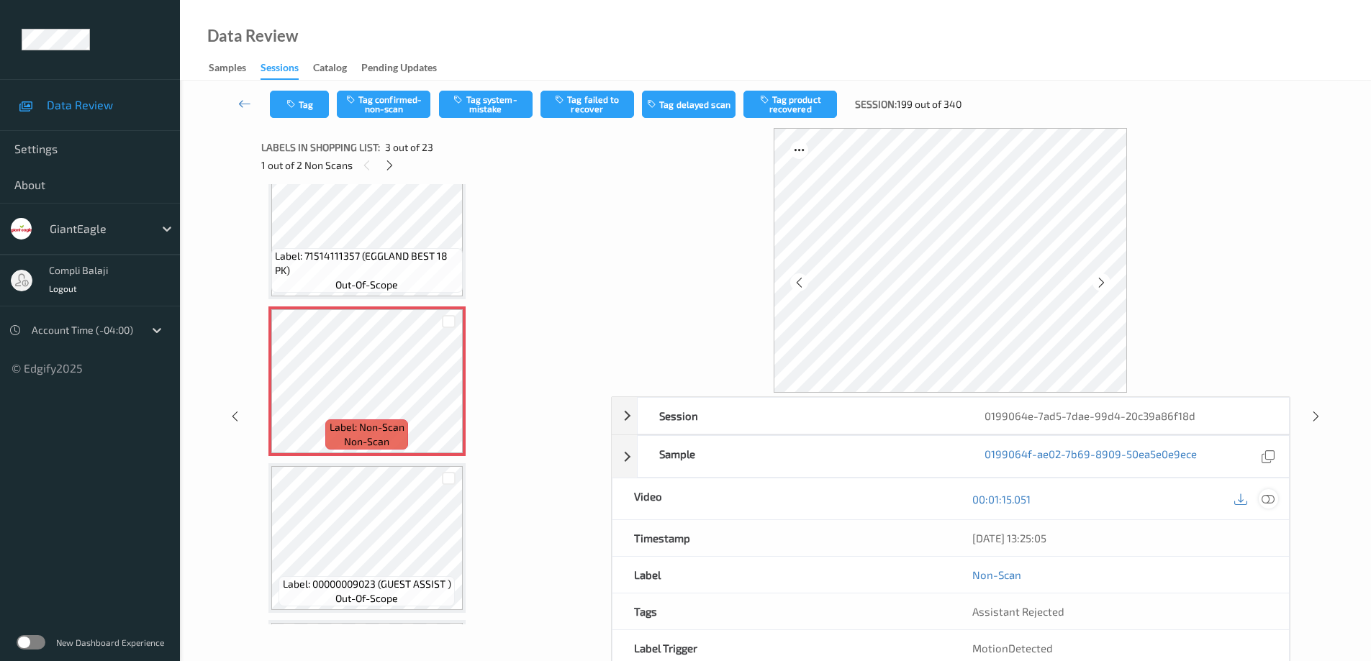
click at [1273, 499] on icon at bounding box center [1267, 499] width 13 height 13
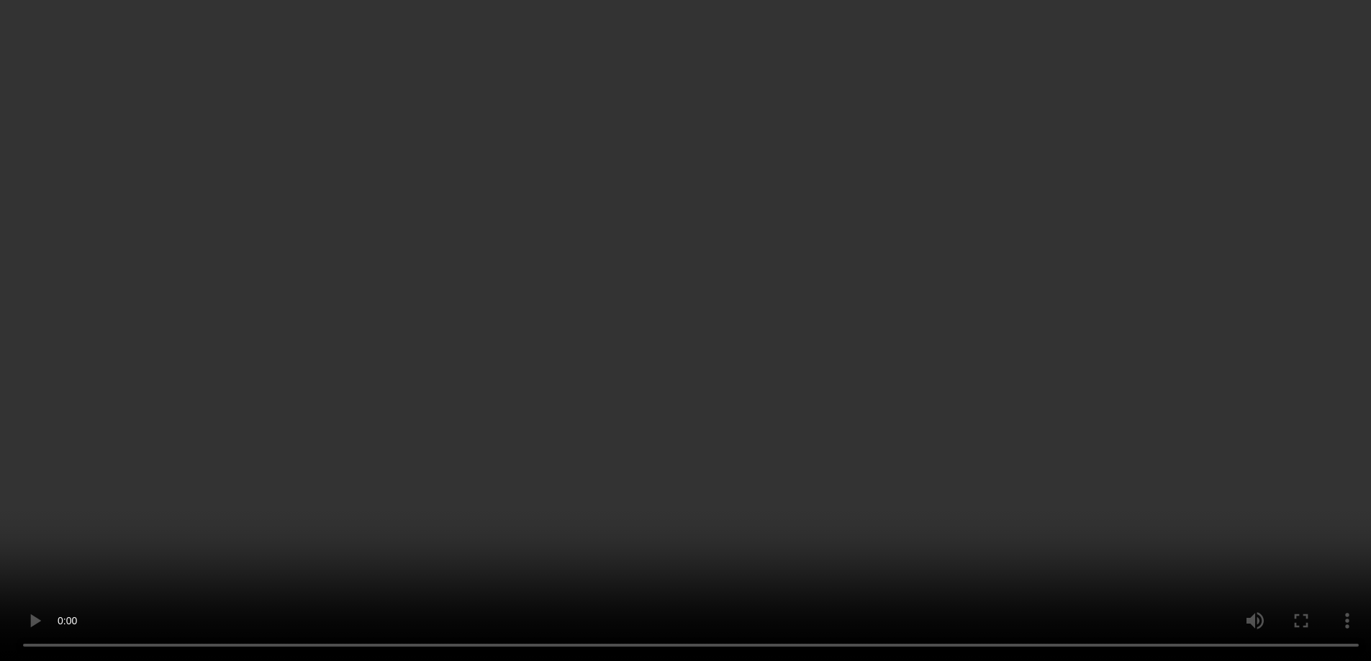
scroll to position [144, 0]
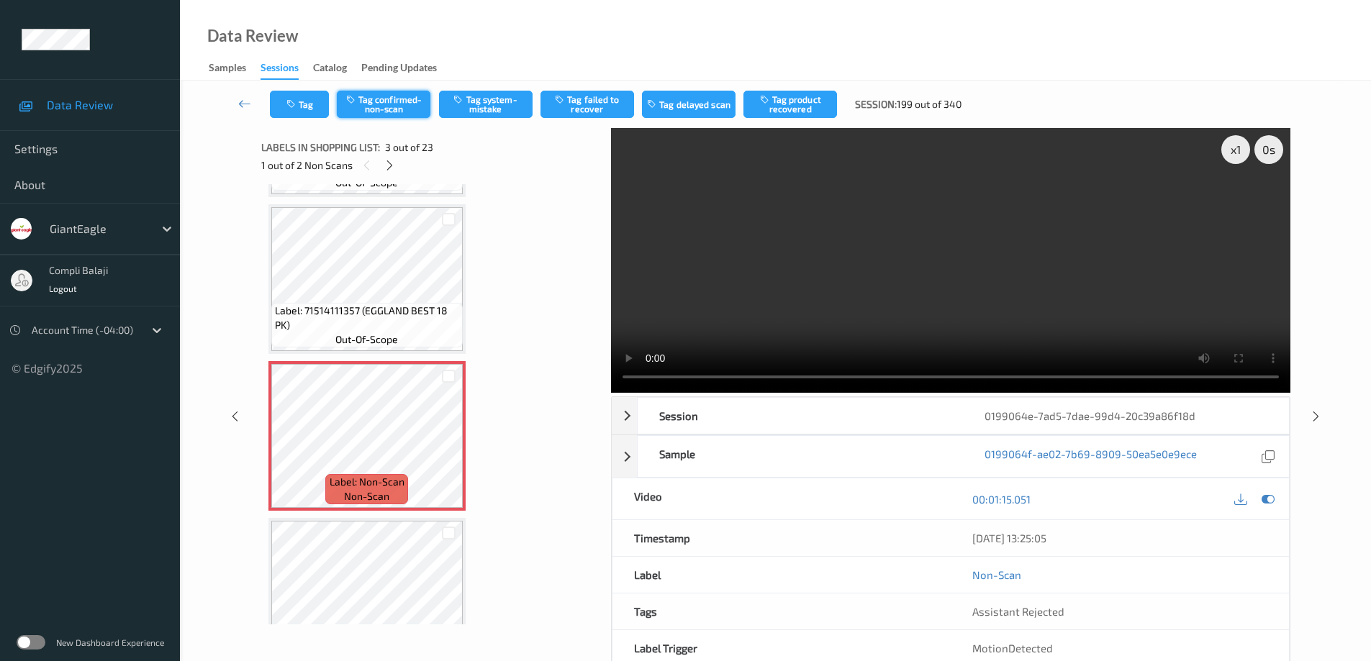
click at [397, 106] on button "Tag confirmed-non-scan" at bounding box center [384, 104] width 94 height 27
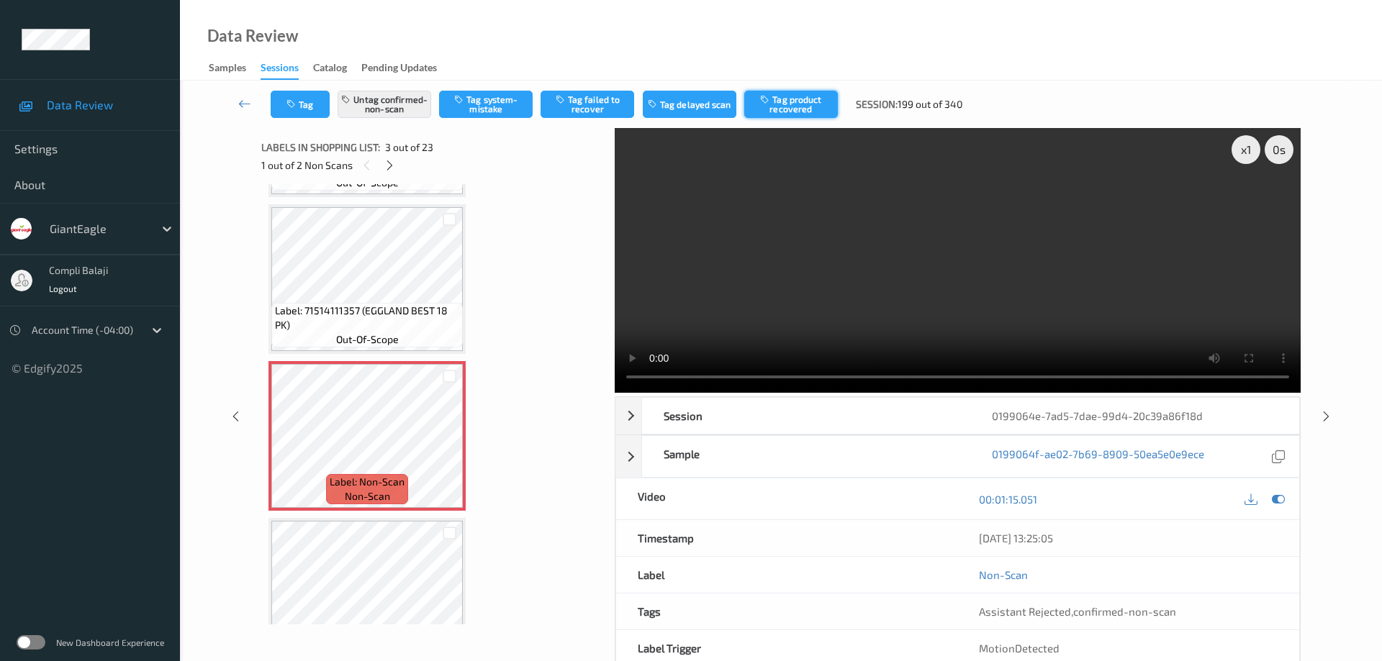
click at [790, 109] on button "Tag product recovered" at bounding box center [791, 104] width 94 height 27
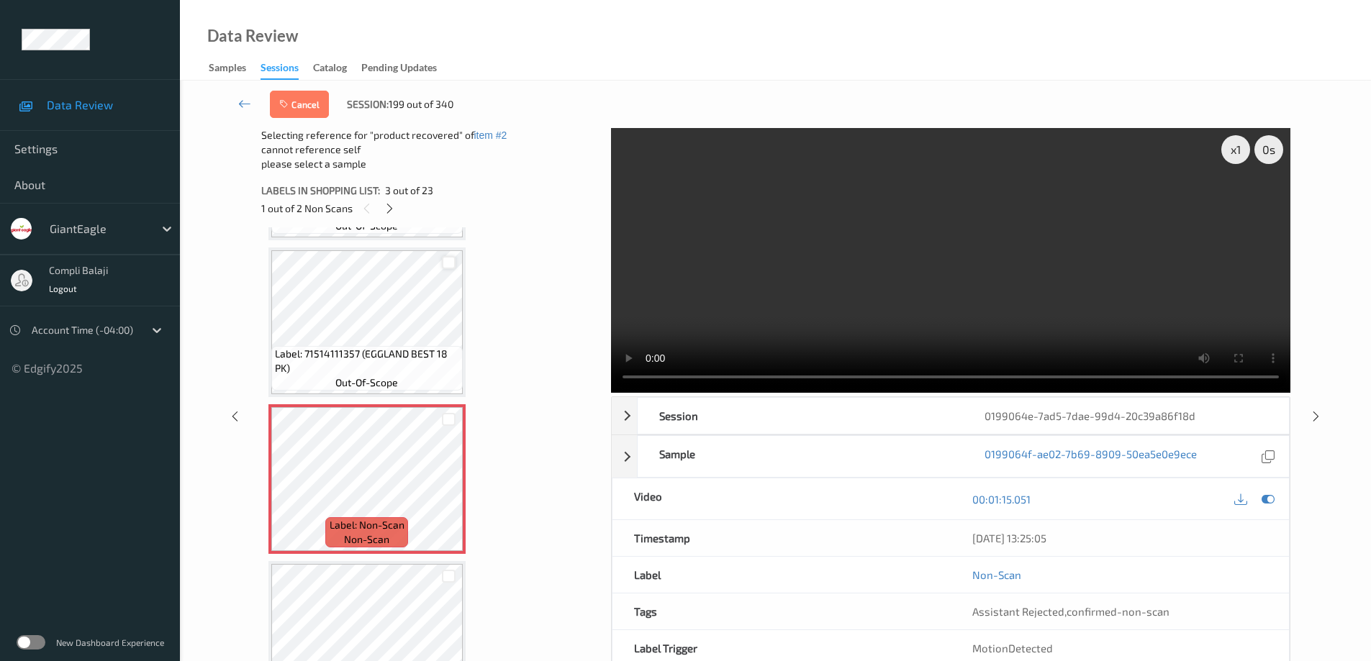
click at [452, 260] on div at bounding box center [449, 263] width 14 height 14
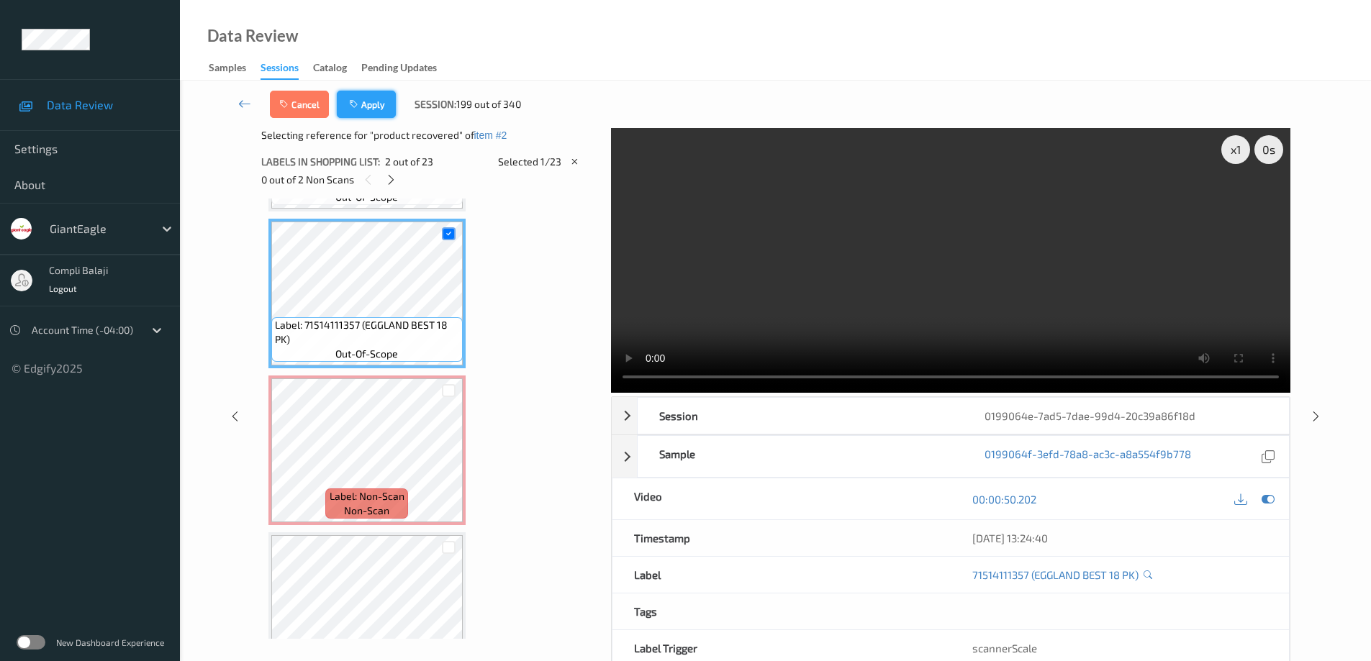
click at [383, 109] on button "Apply" at bounding box center [366, 104] width 59 height 27
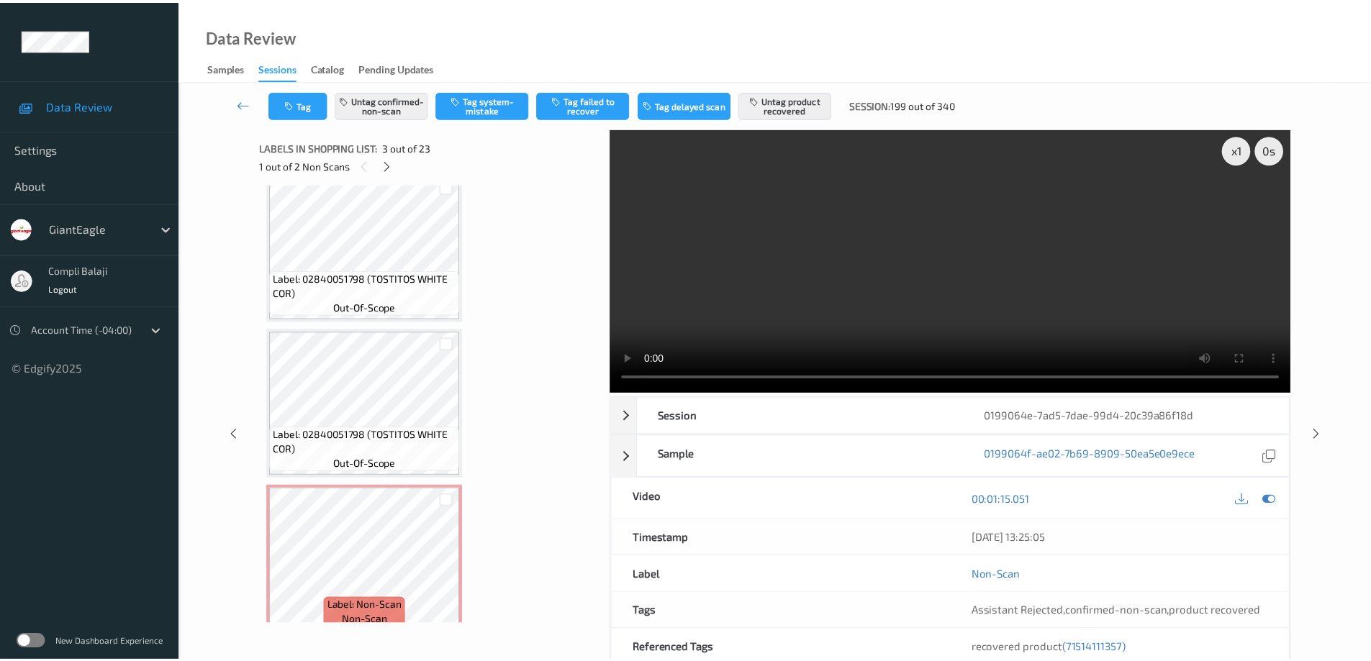
scroll to position [3175, 0]
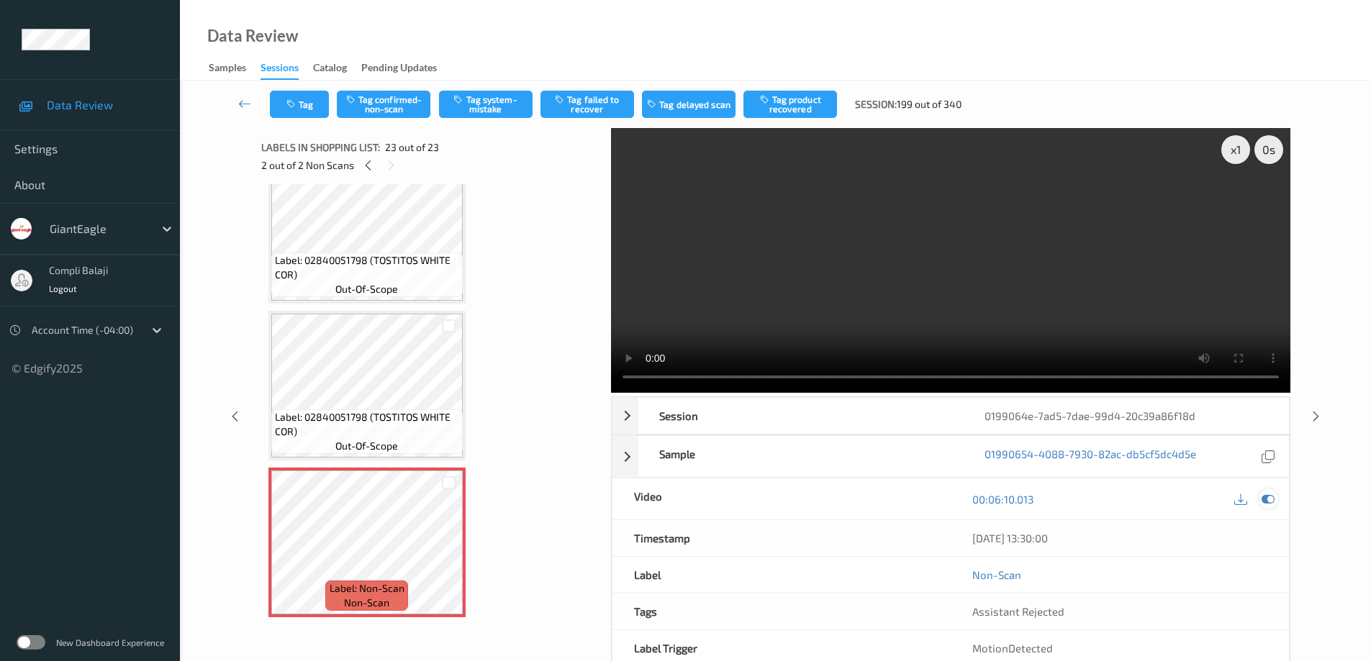
click at [1273, 499] on icon at bounding box center [1267, 499] width 13 height 13
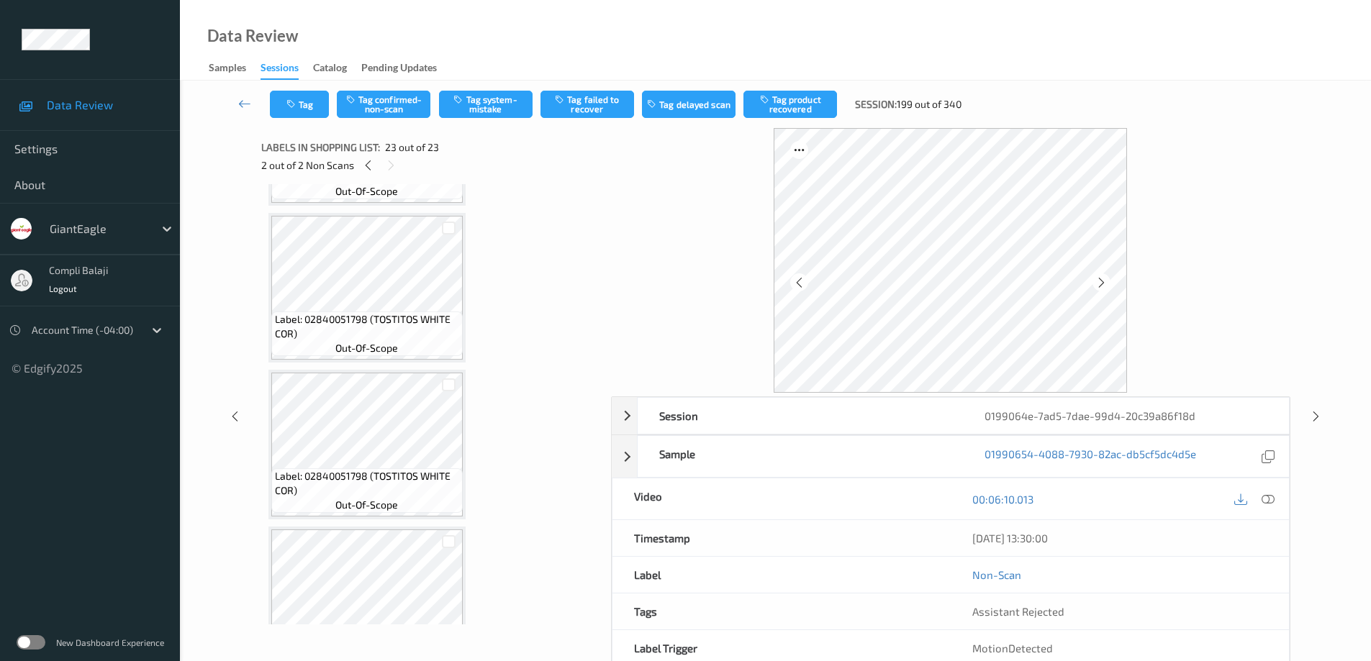
scroll to position [2743, 0]
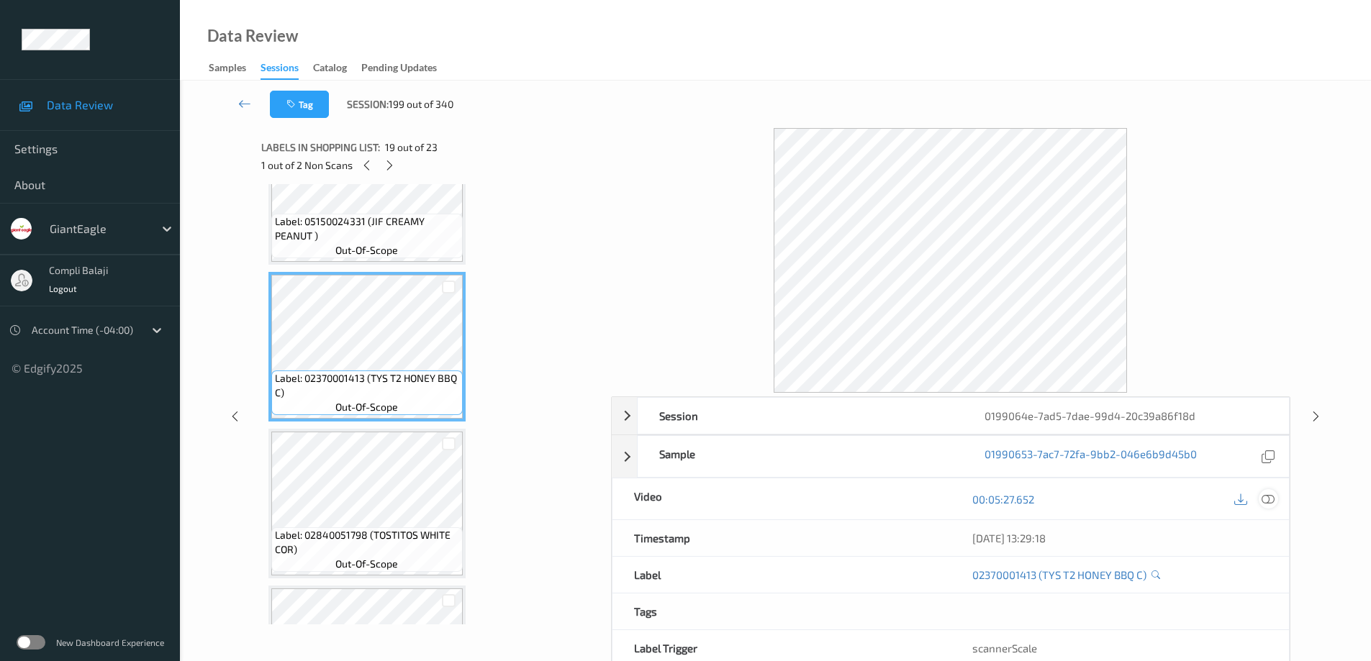
click at [1266, 499] on icon at bounding box center [1267, 499] width 13 height 13
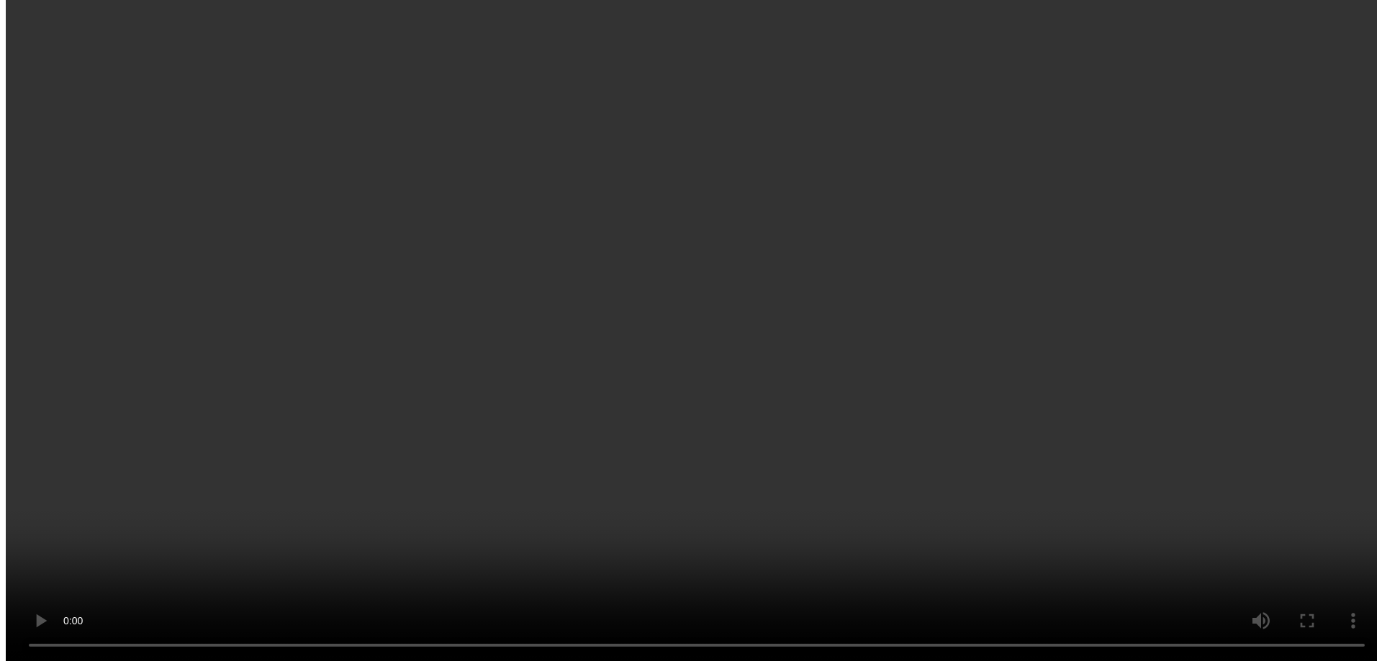
scroll to position [3175, 0]
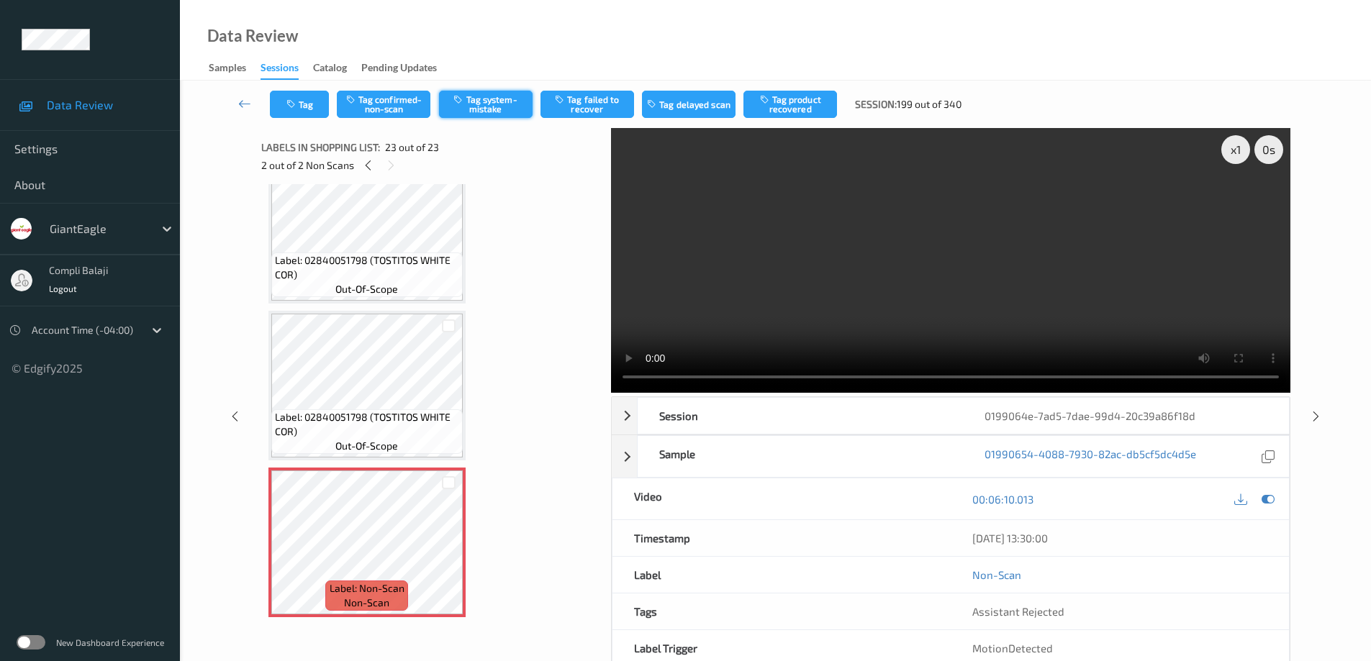
click at [485, 105] on button "Tag system-mistake" at bounding box center [486, 104] width 94 height 27
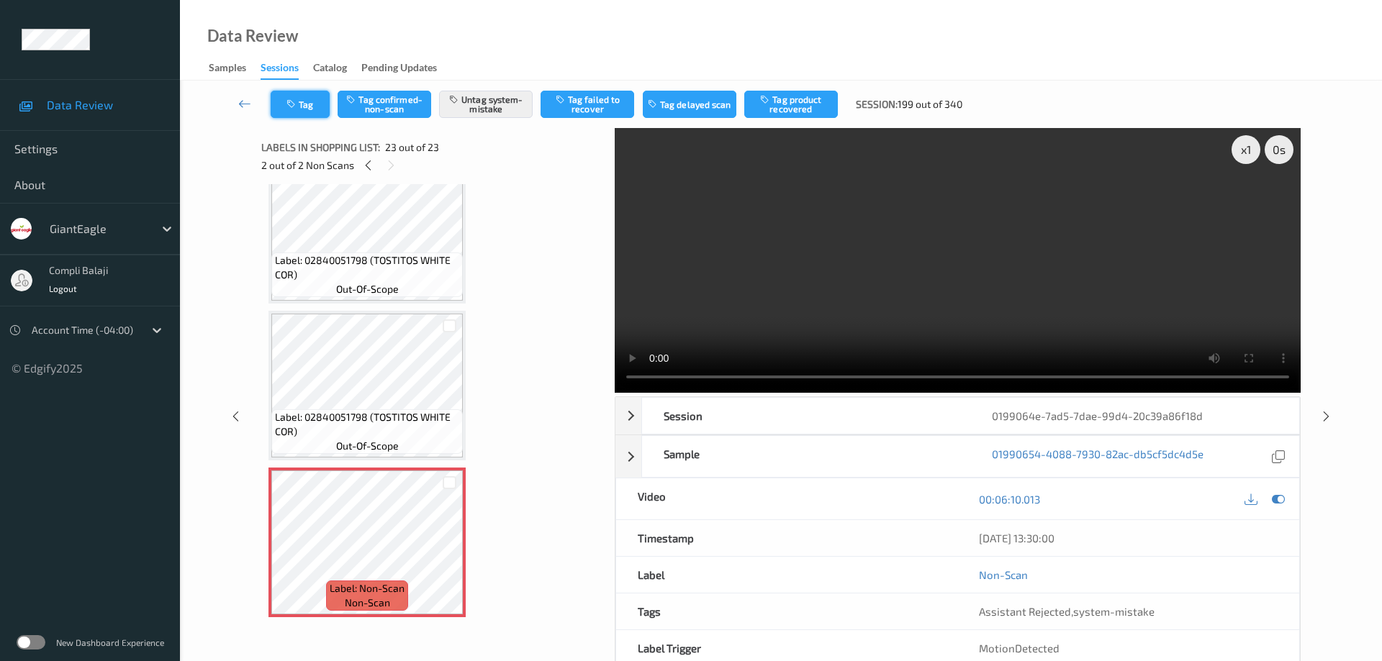
click at [312, 105] on button "Tag" at bounding box center [300, 104] width 59 height 27
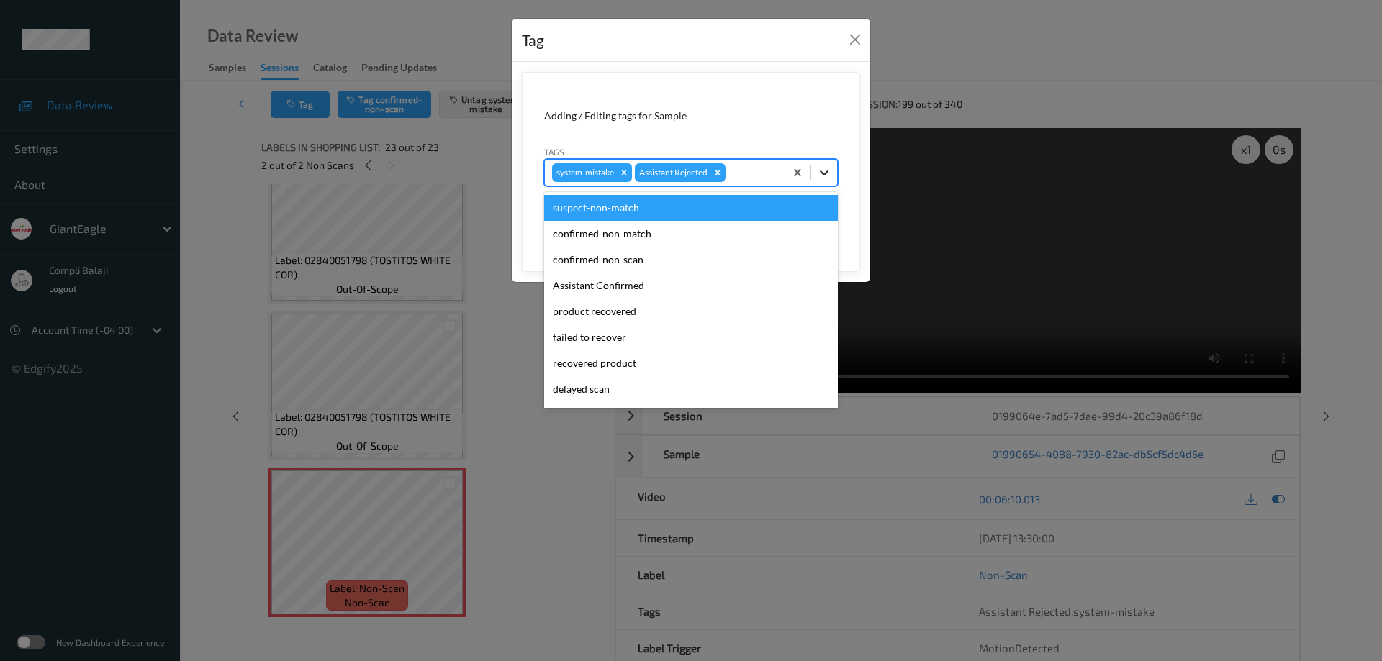
click at [827, 174] on icon at bounding box center [824, 172] width 14 height 14
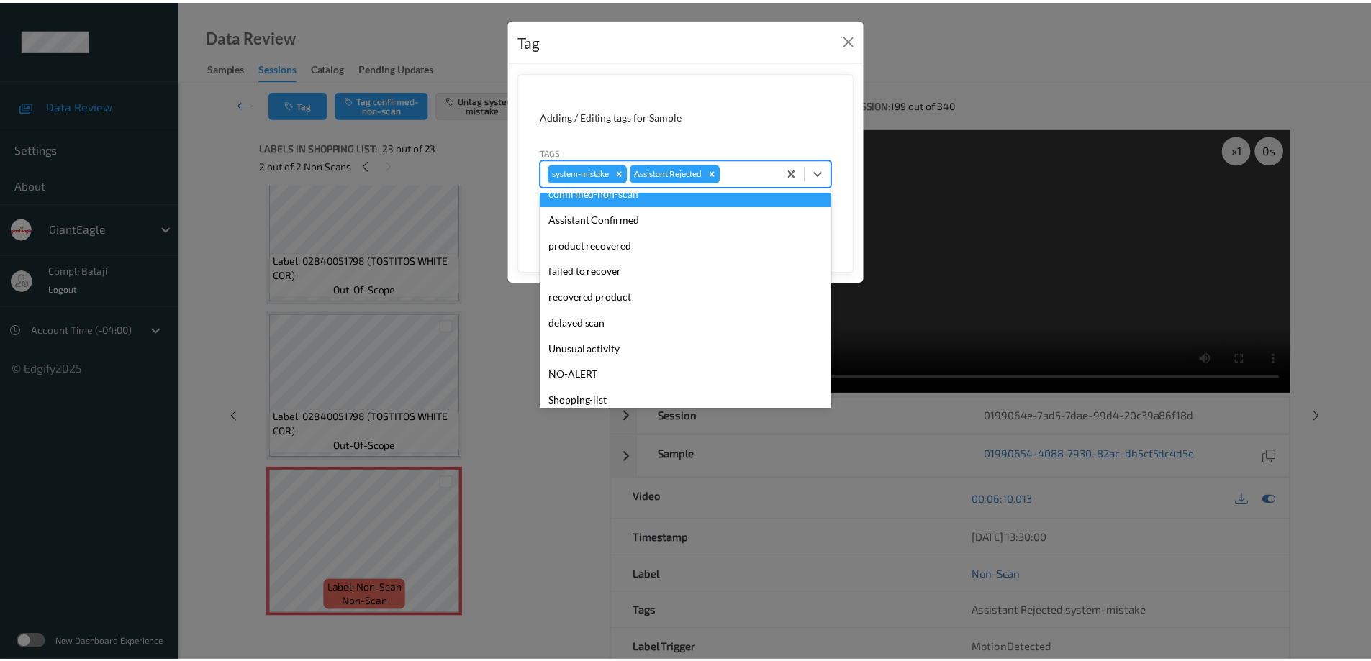
scroll to position [127, 0]
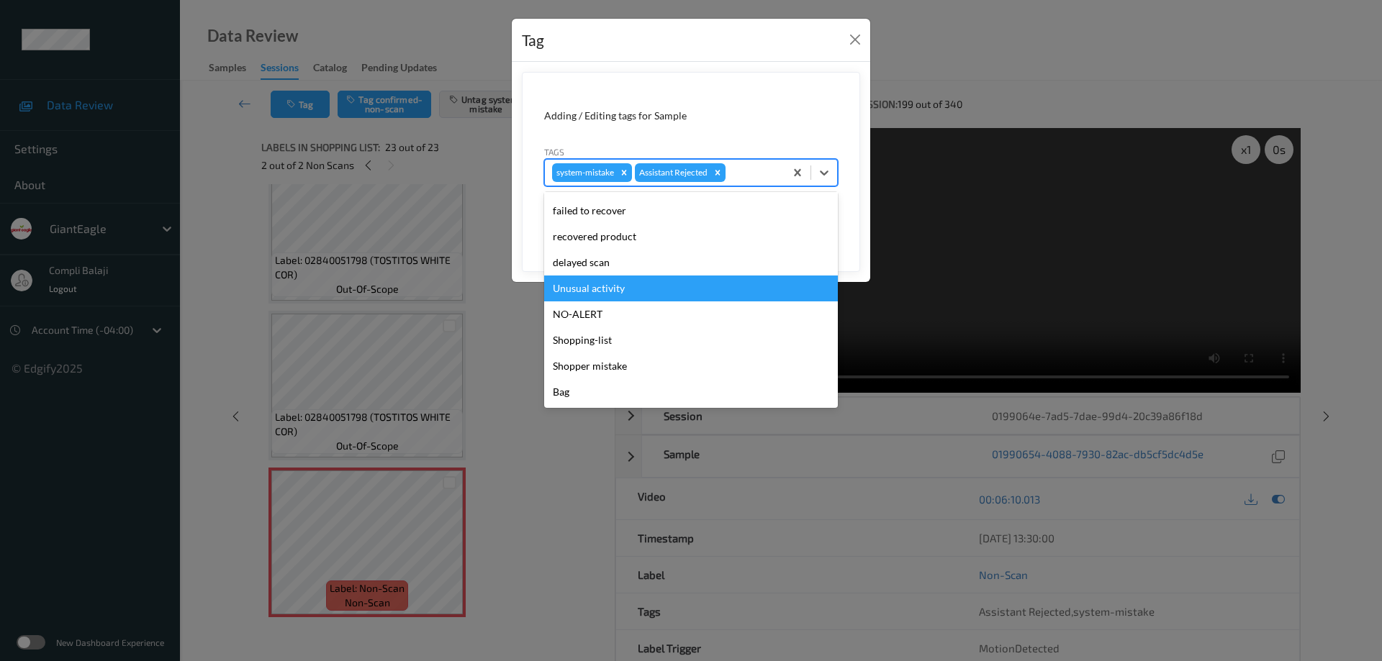
click at [606, 292] on div "Unusual activity" at bounding box center [691, 289] width 294 height 26
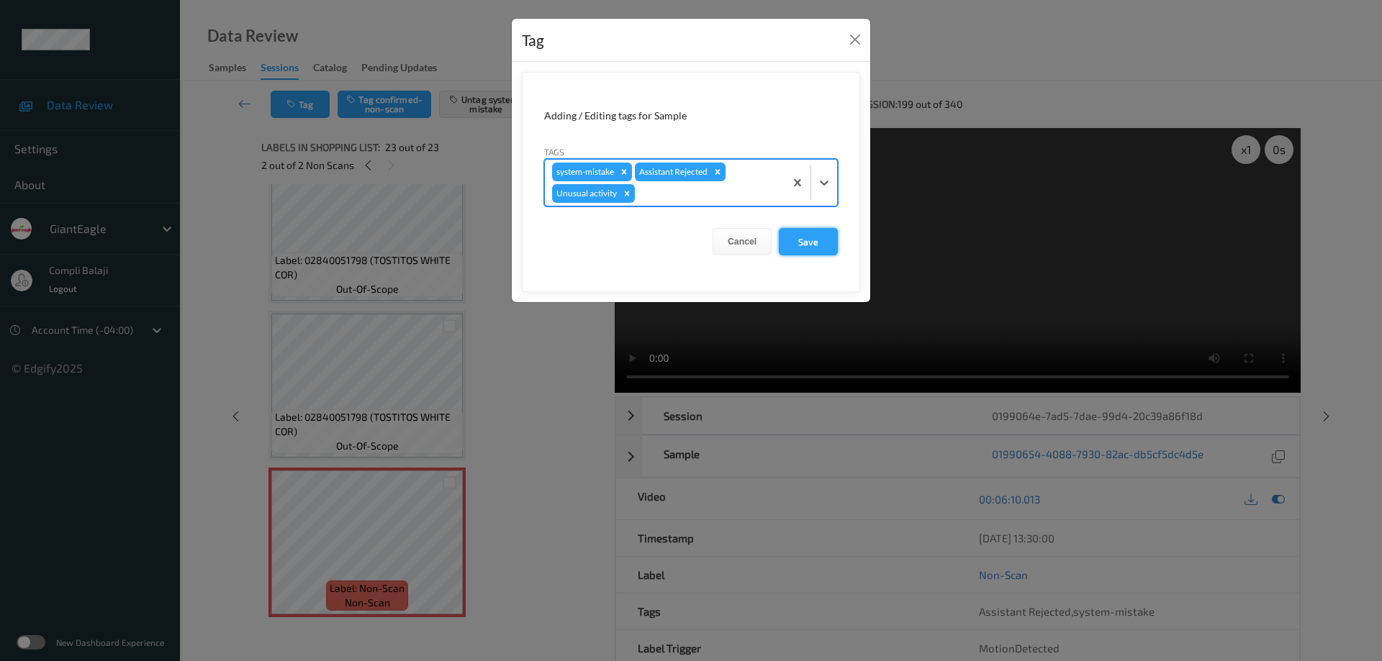
click at [813, 243] on button "Save" at bounding box center [808, 241] width 59 height 27
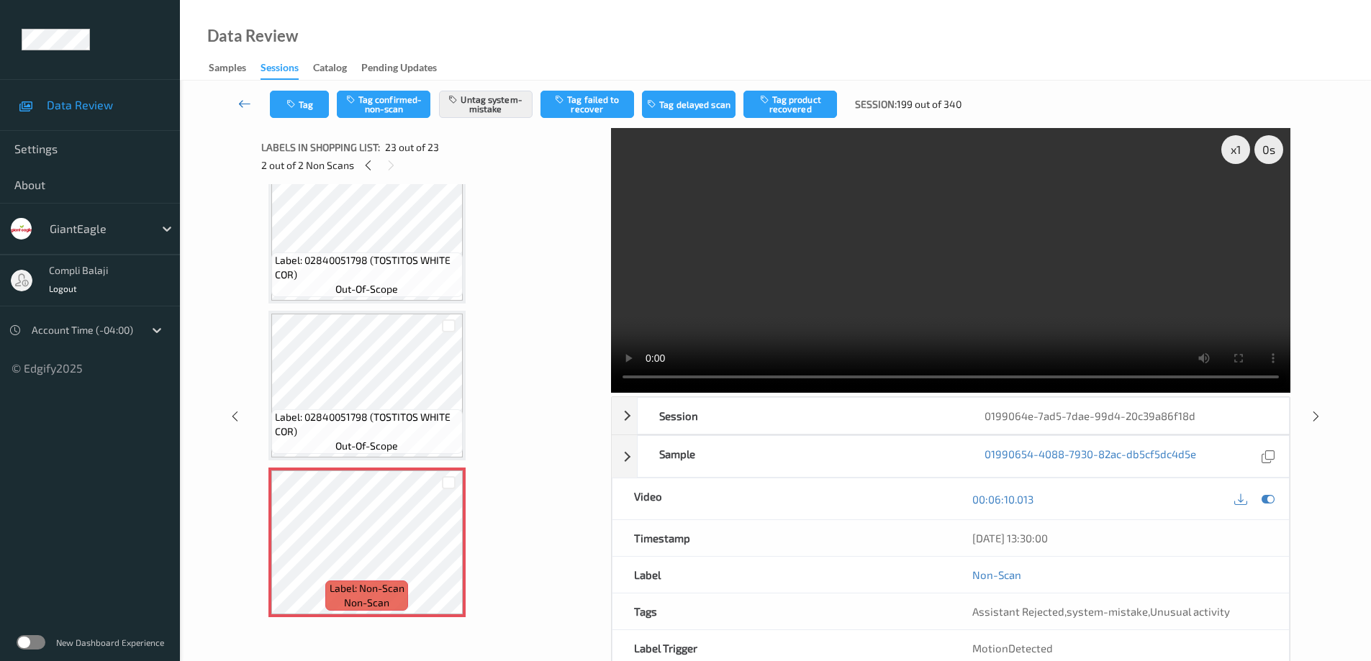
click at [240, 106] on icon at bounding box center [244, 103] width 13 height 14
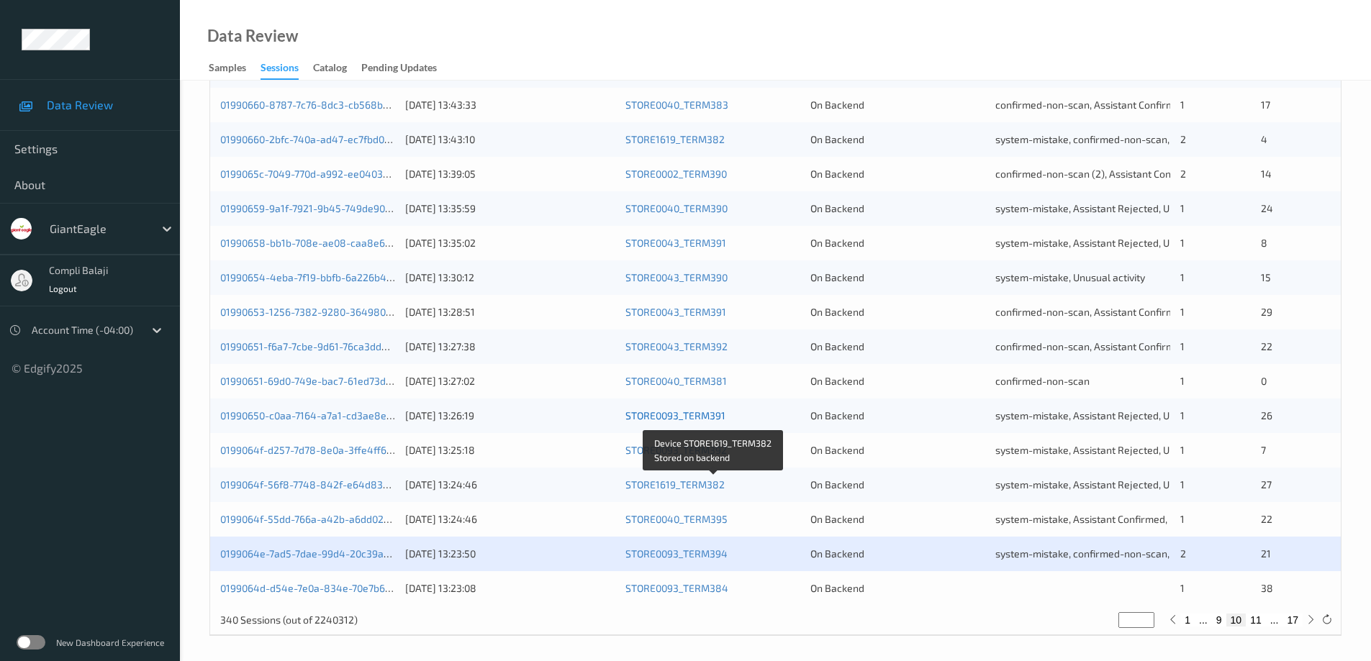
scroll to position [422, 0]
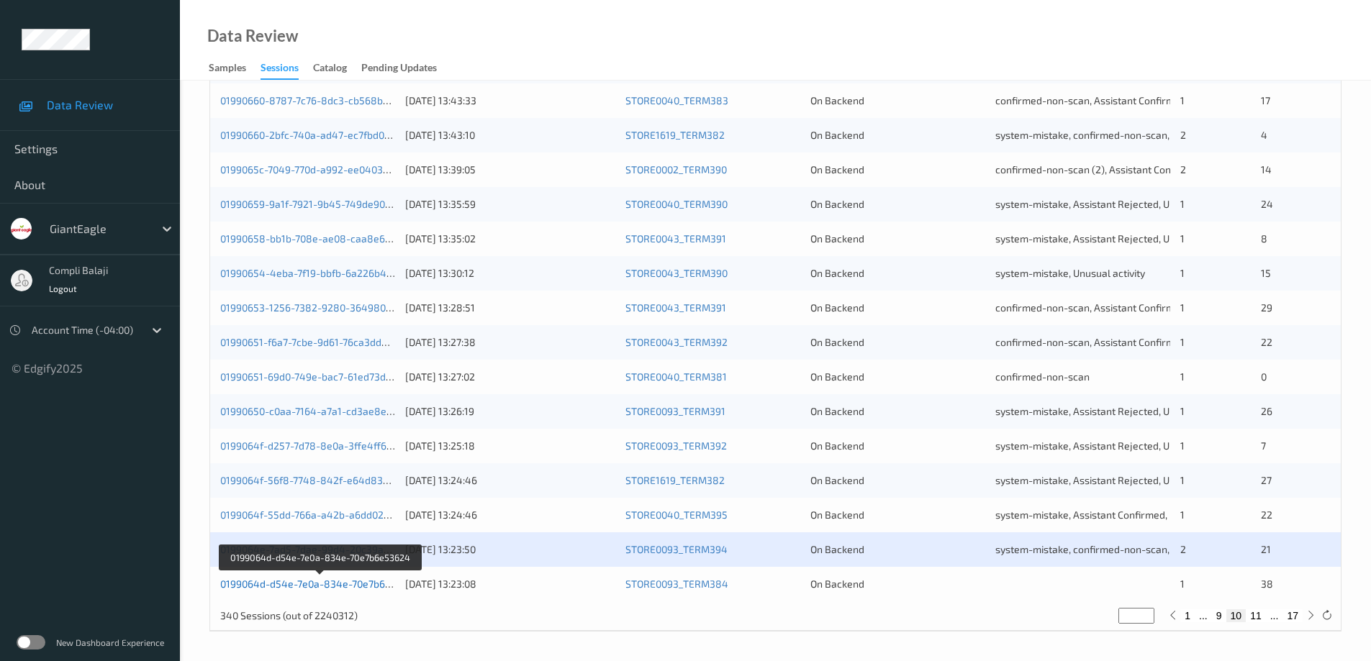
click at [327, 587] on link "0199064d-d54e-7e0a-834e-70e7b6e53624" at bounding box center [320, 584] width 200 height 12
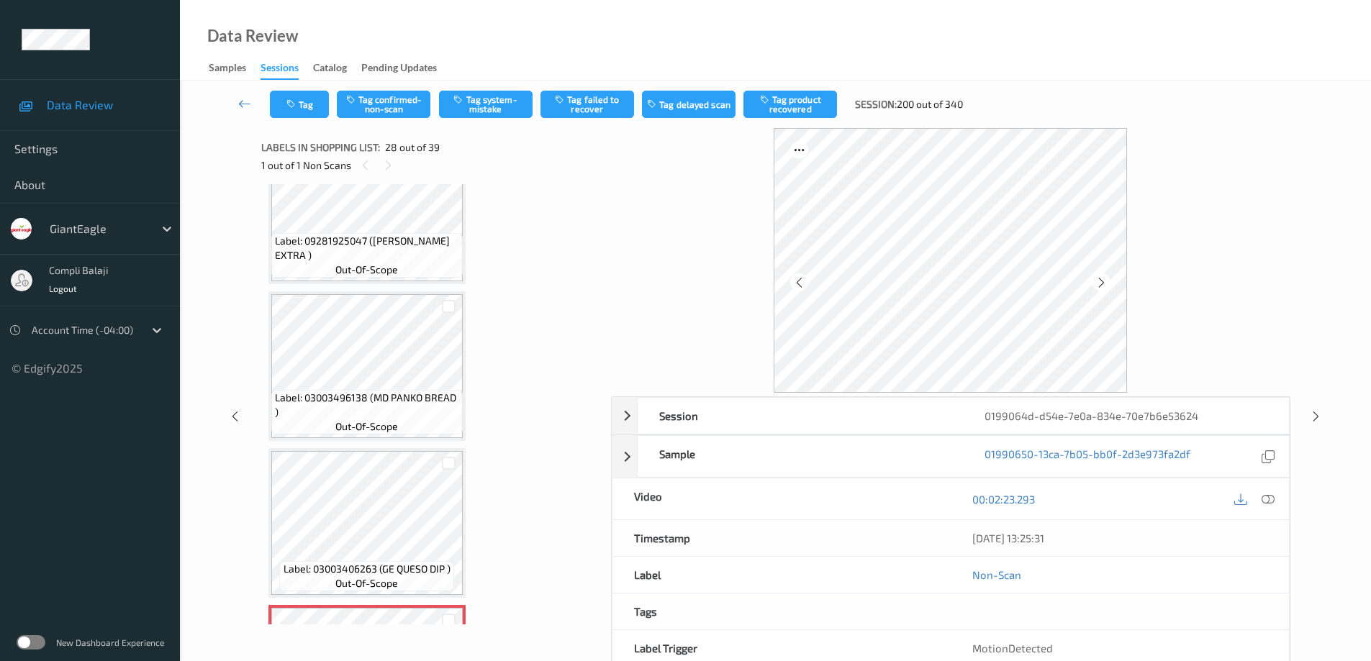
scroll to position [3814, 0]
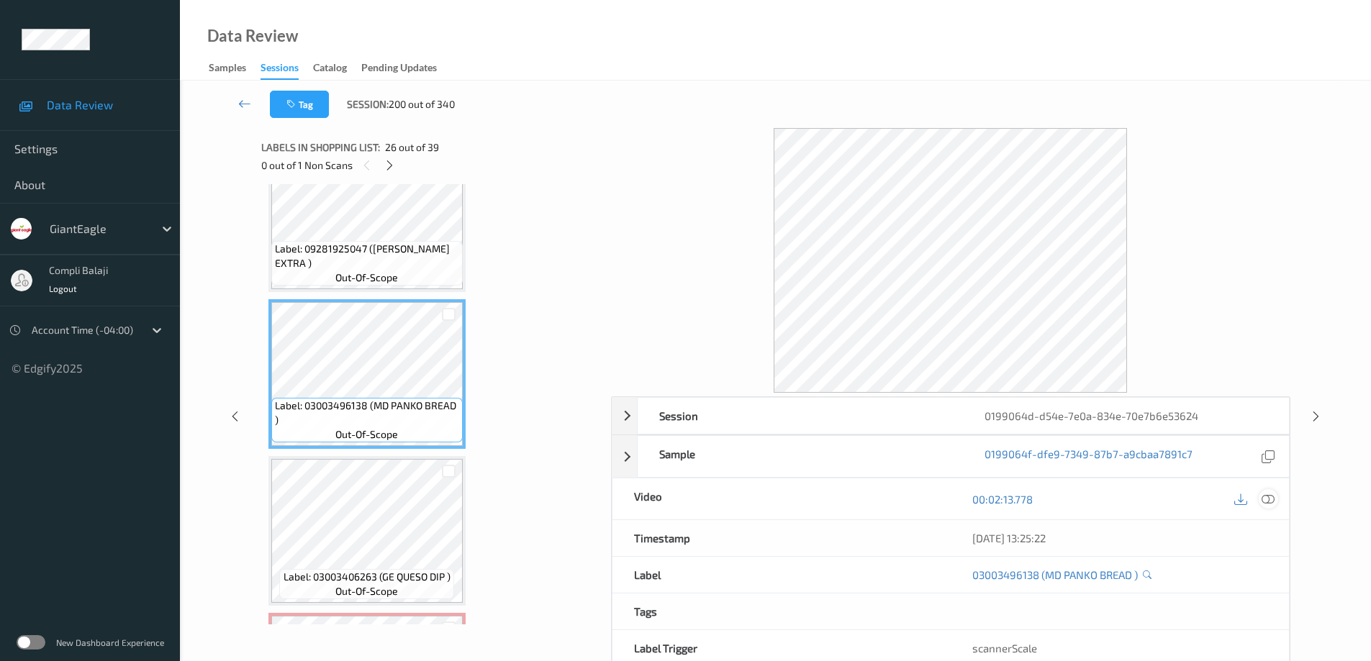
click at [1270, 496] on icon at bounding box center [1267, 499] width 13 height 13
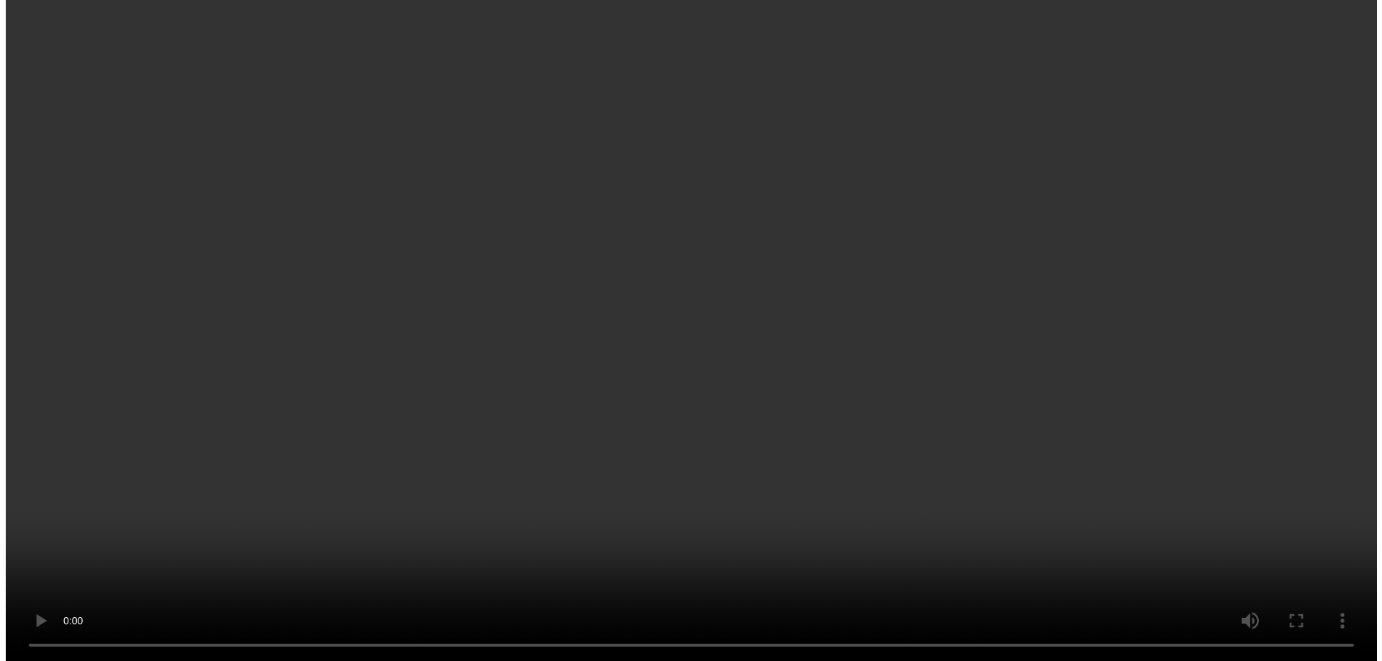
scroll to position [4245, 0]
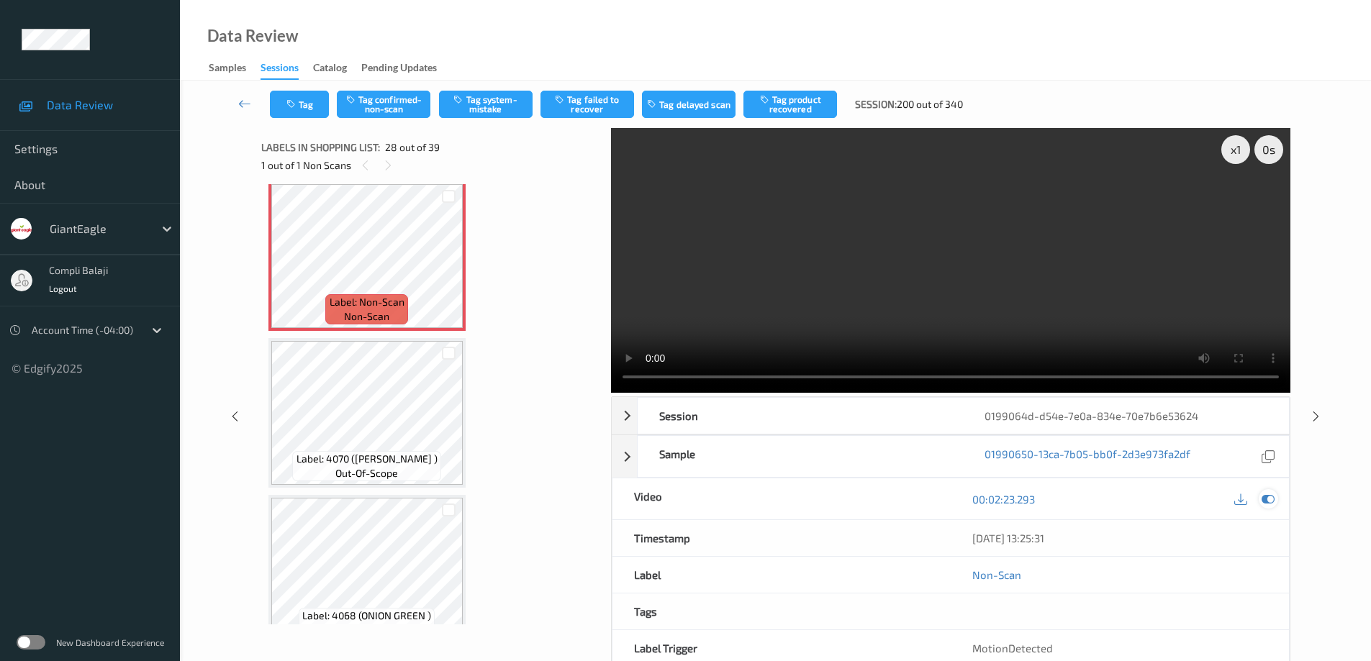
click at [1268, 494] on icon at bounding box center [1267, 499] width 13 height 13
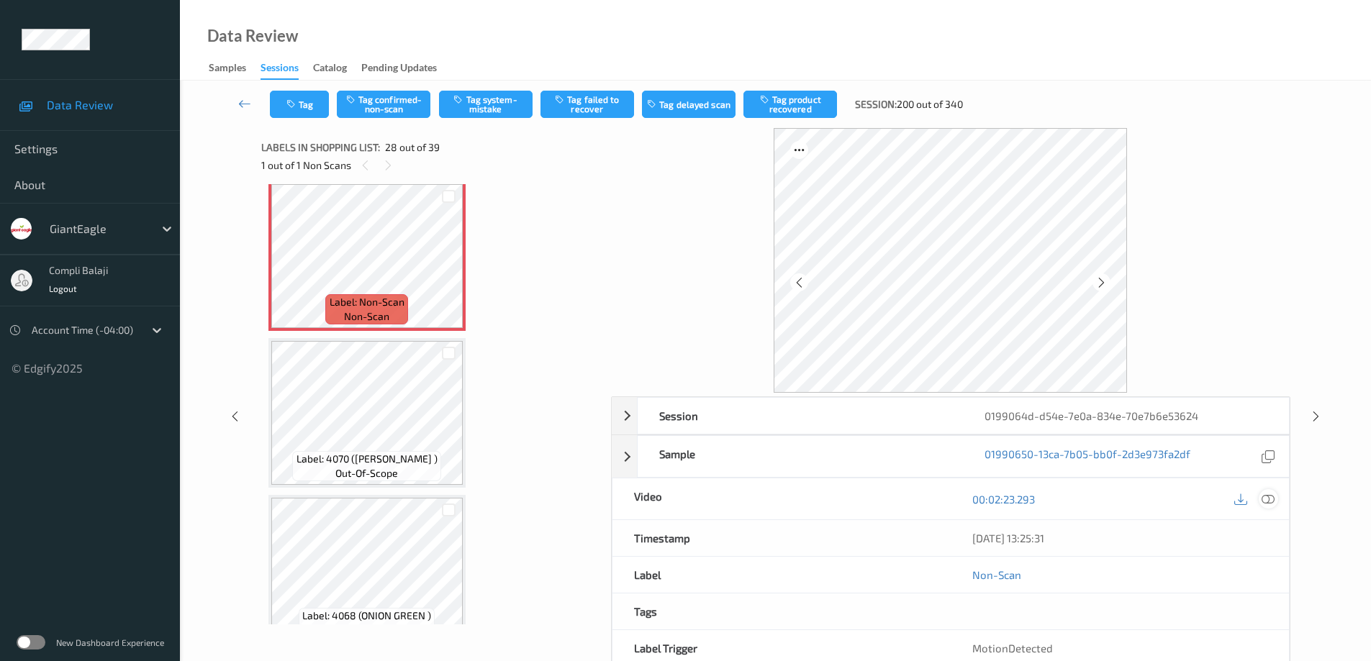
click at [1266, 499] on icon at bounding box center [1267, 499] width 13 height 13
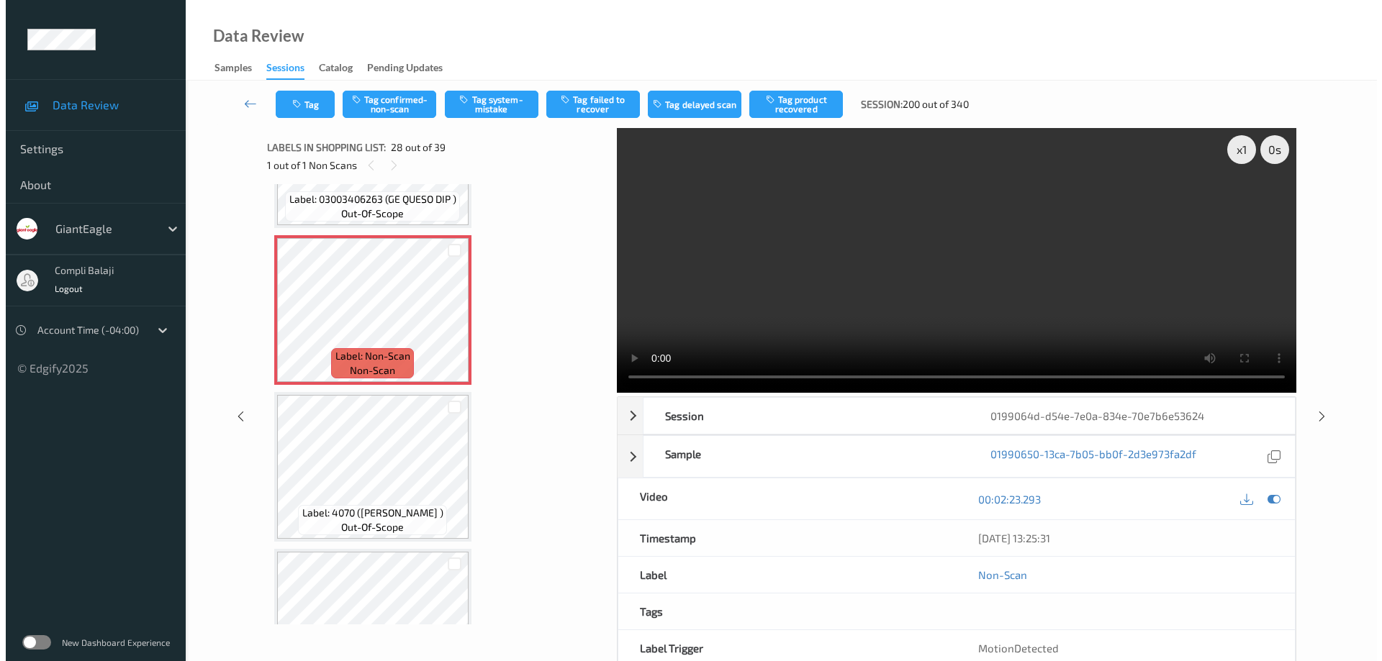
scroll to position [4173, 0]
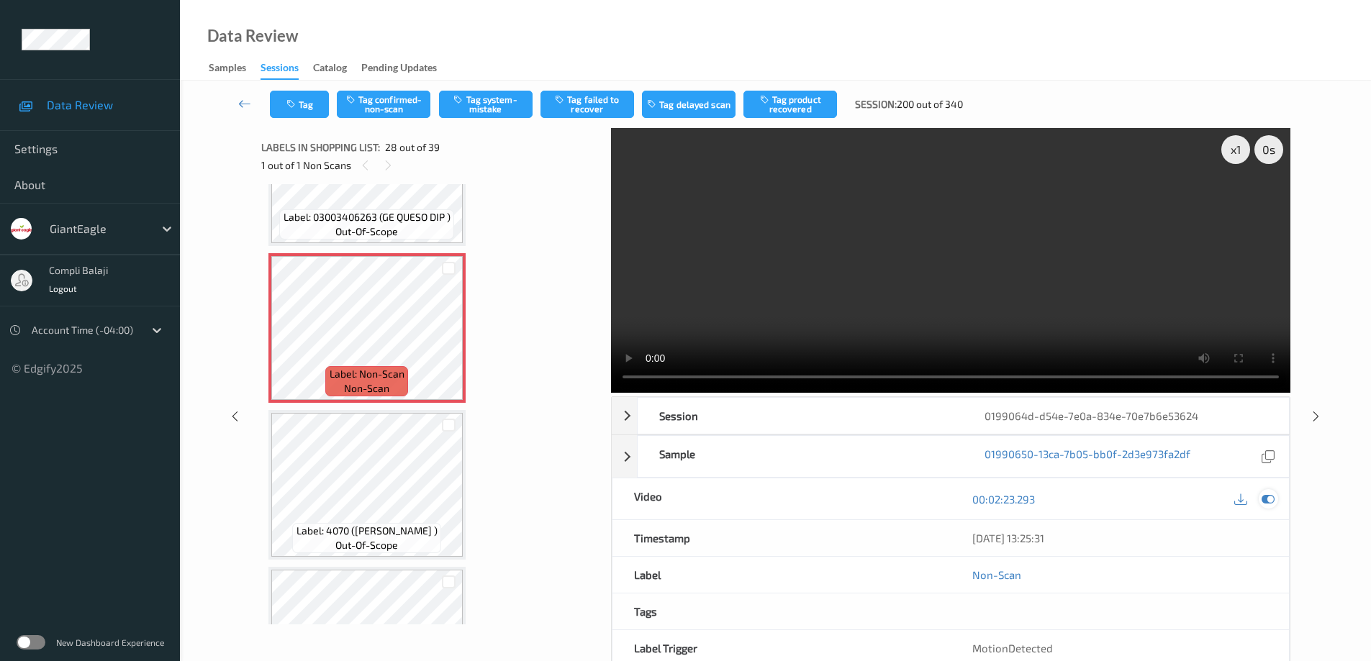
click at [1269, 500] on icon at bounding box center [1267, 499] width 13 height 13
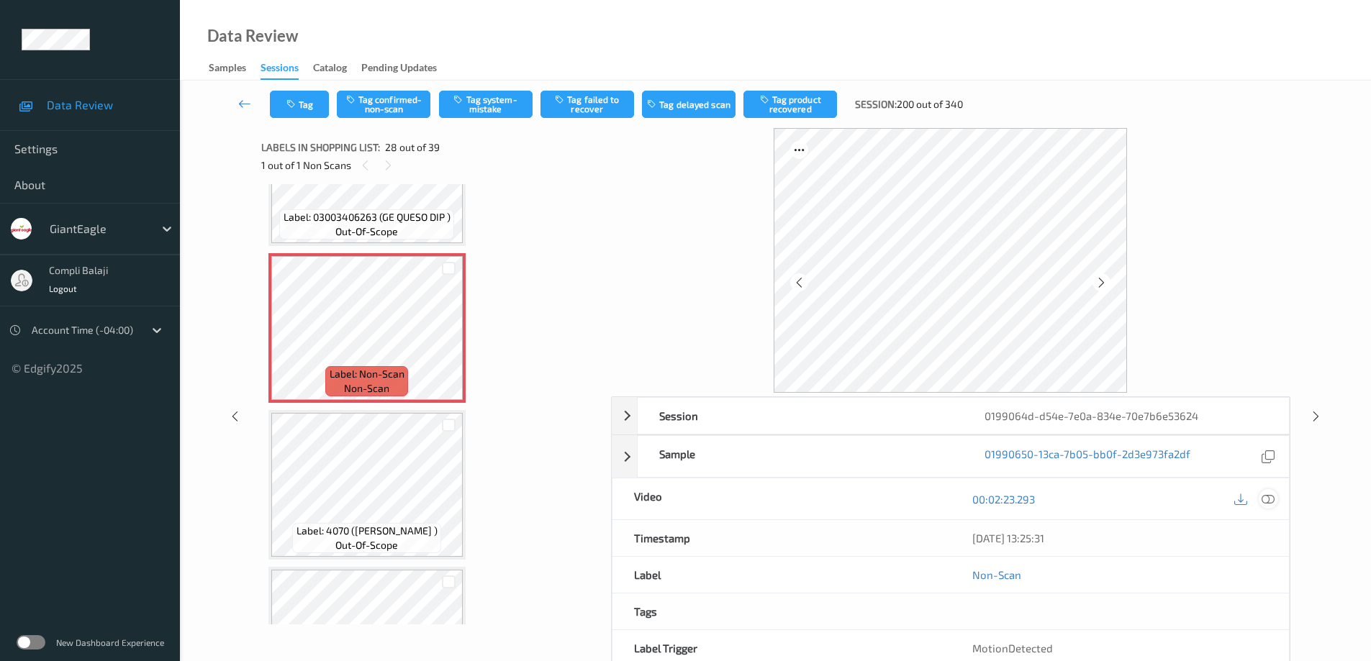
click at [1269, 499] on icon at bounding box center [1267, 499] width 13 height 13
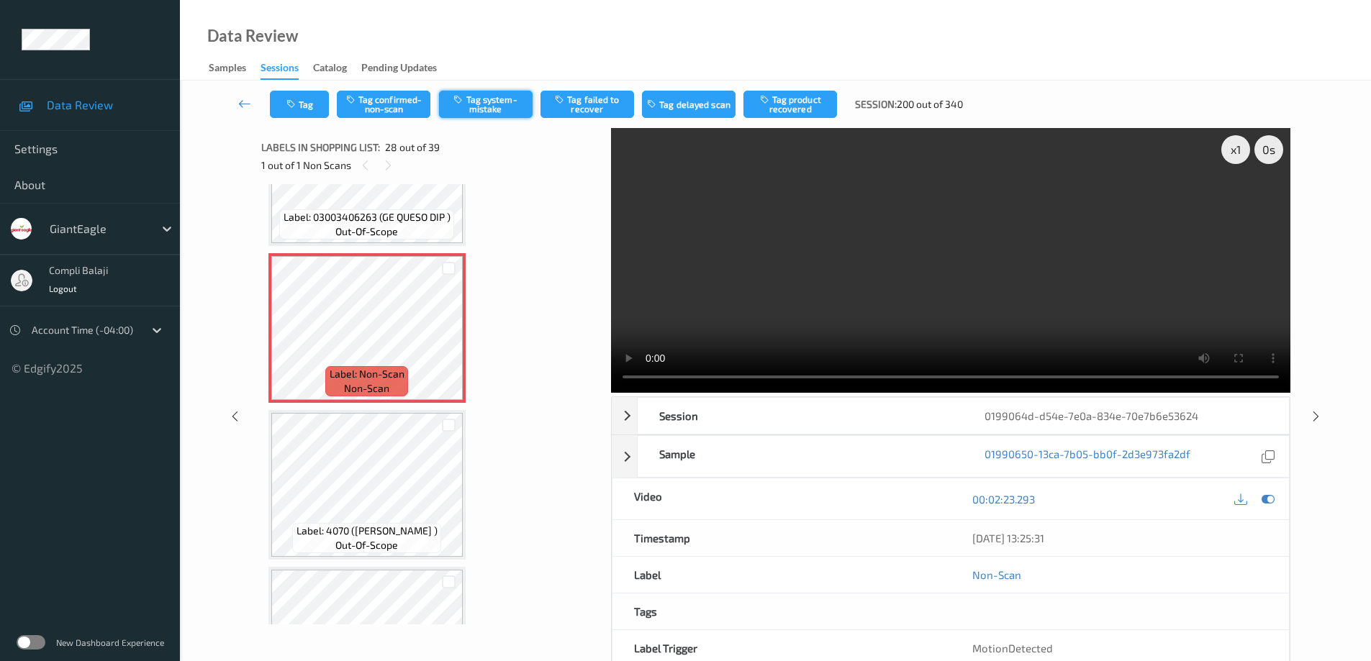
click at [506, 105] on button "Tag system-mistake" at bounding box center [486, 104] width 94 height 27
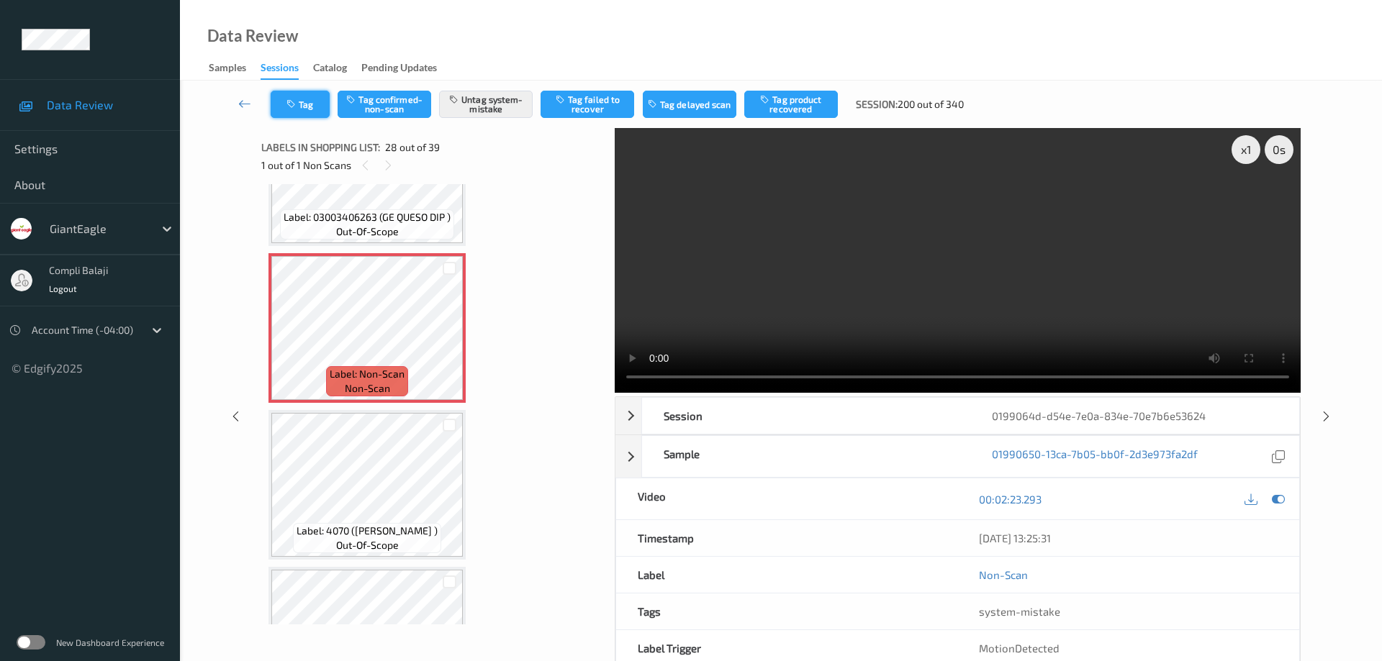
click at [319, 109] on button "Tag" at bounding box center [300, 104] width 59 height 27
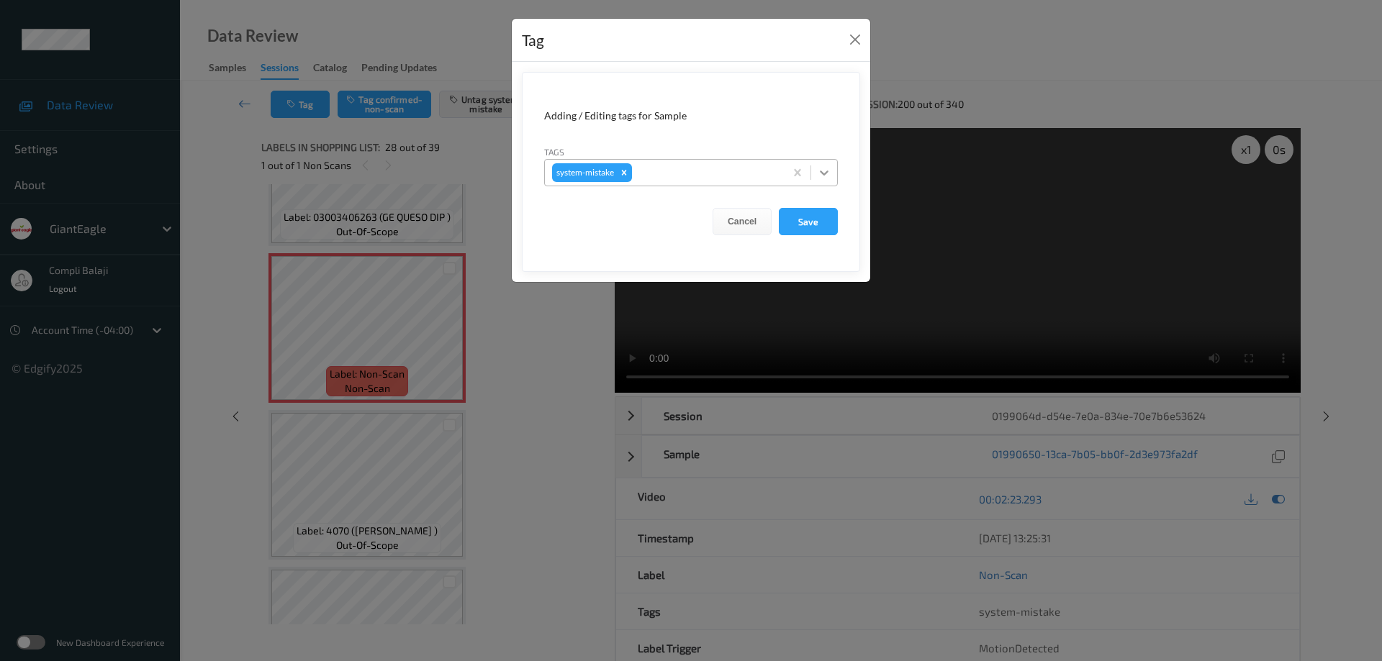
click at [829, 169] on icon at bounding box center [824, 172] width 14 height 14
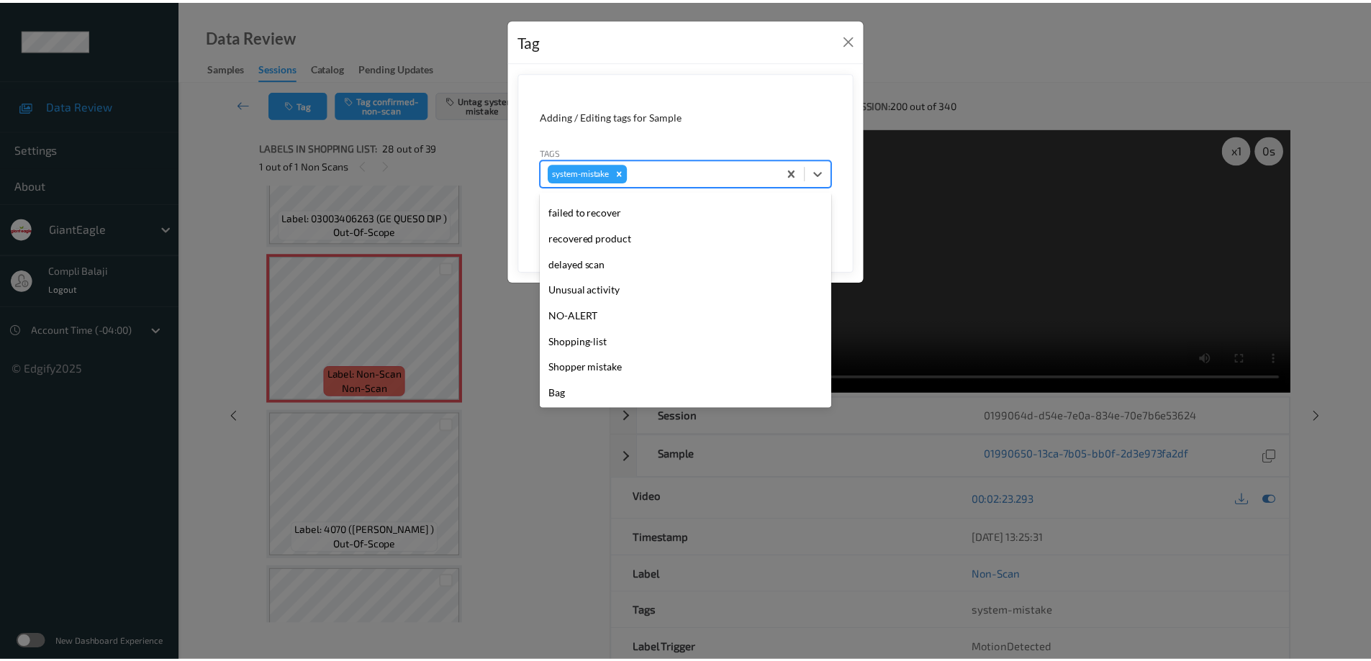
scroll to position [153, 0]
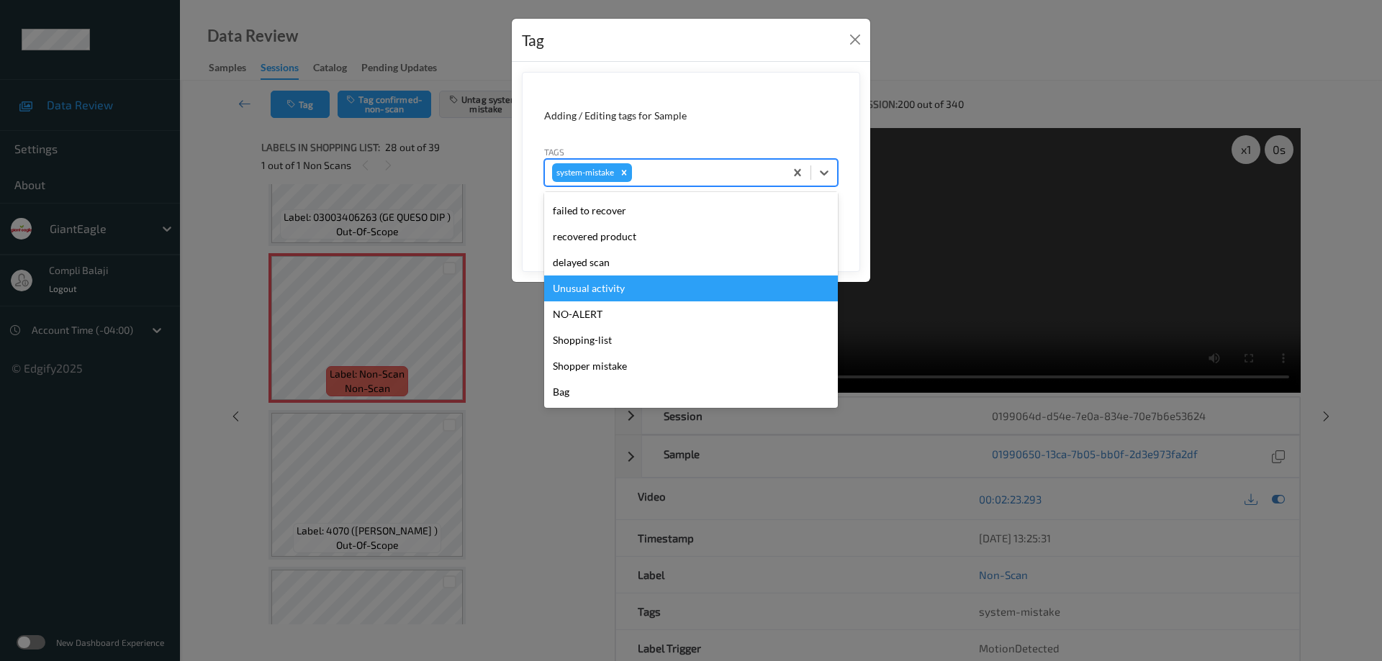
click at [620, 293] on div "Unusual activity" at bounding box center [691, 289] width 294 height 26
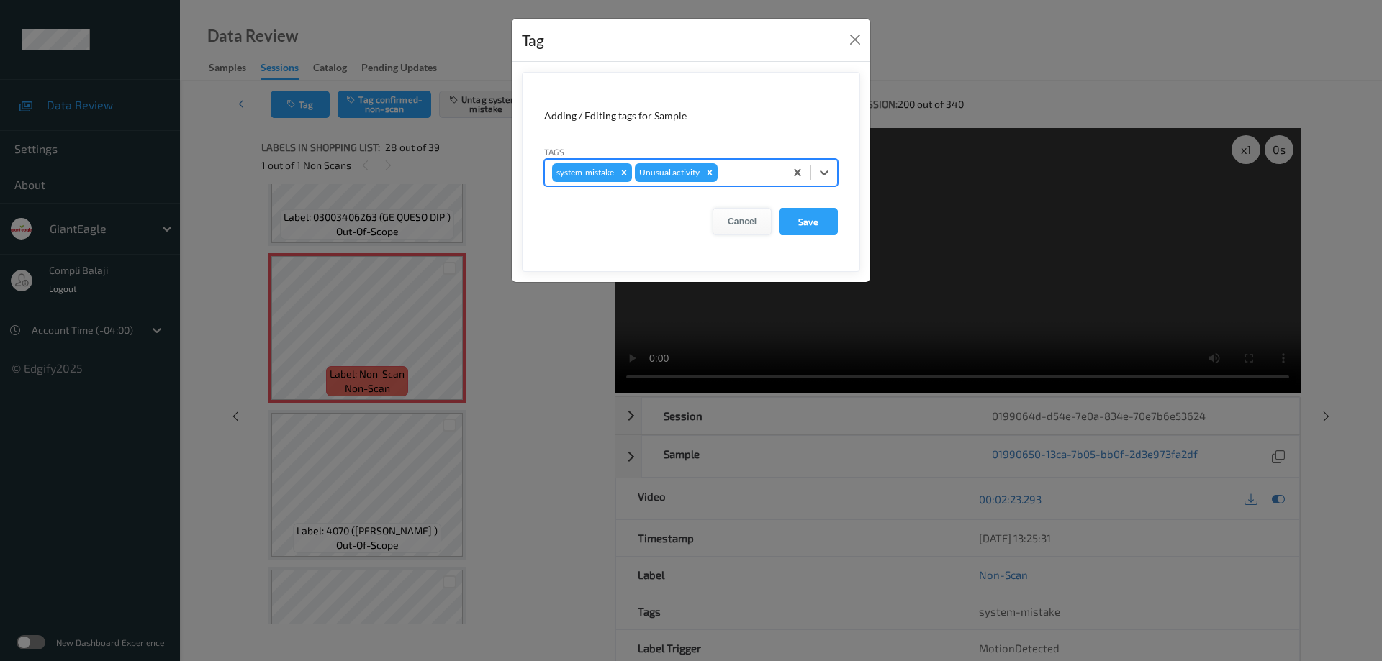
drag, startPoint x: 815, startPoint y: 225, endPoint x: 734, endPoint y: 216, distance: 81.1
click at [815, 225] on button "Save" at bounding box center [808, 221] width 59 height 27
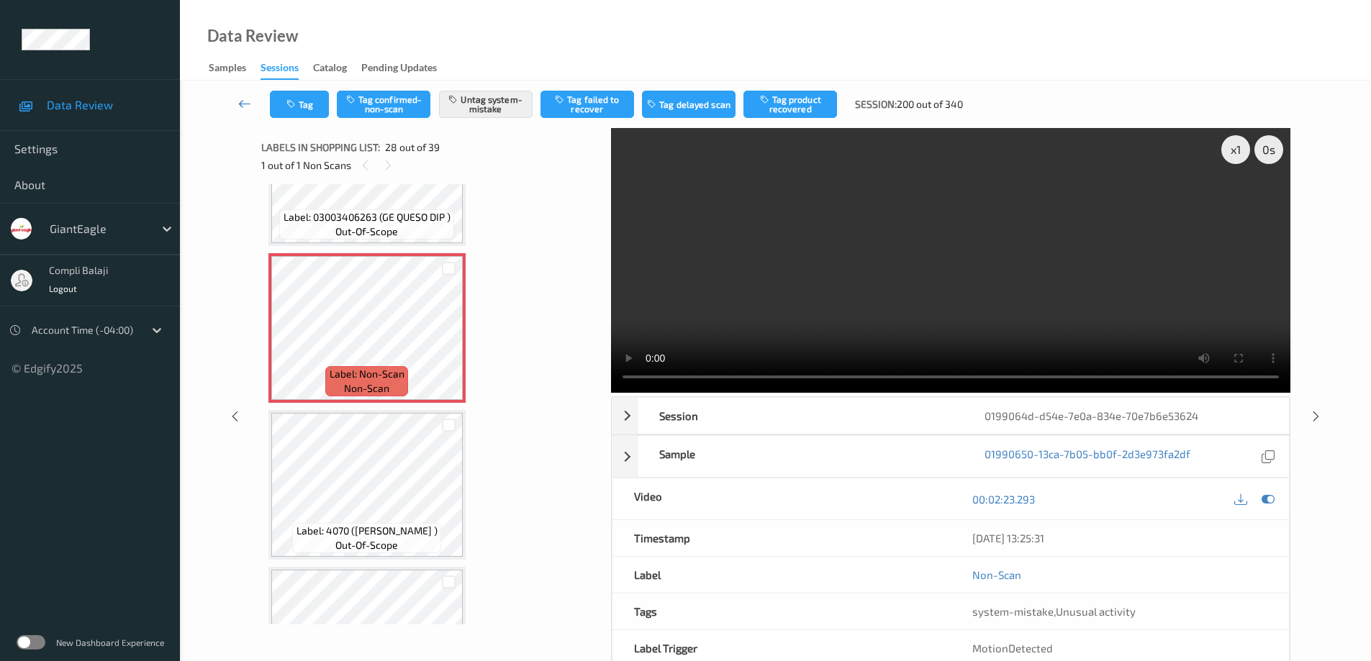
click at [242, 104] on icon at bounding box center [244, 103] width 13 height 14
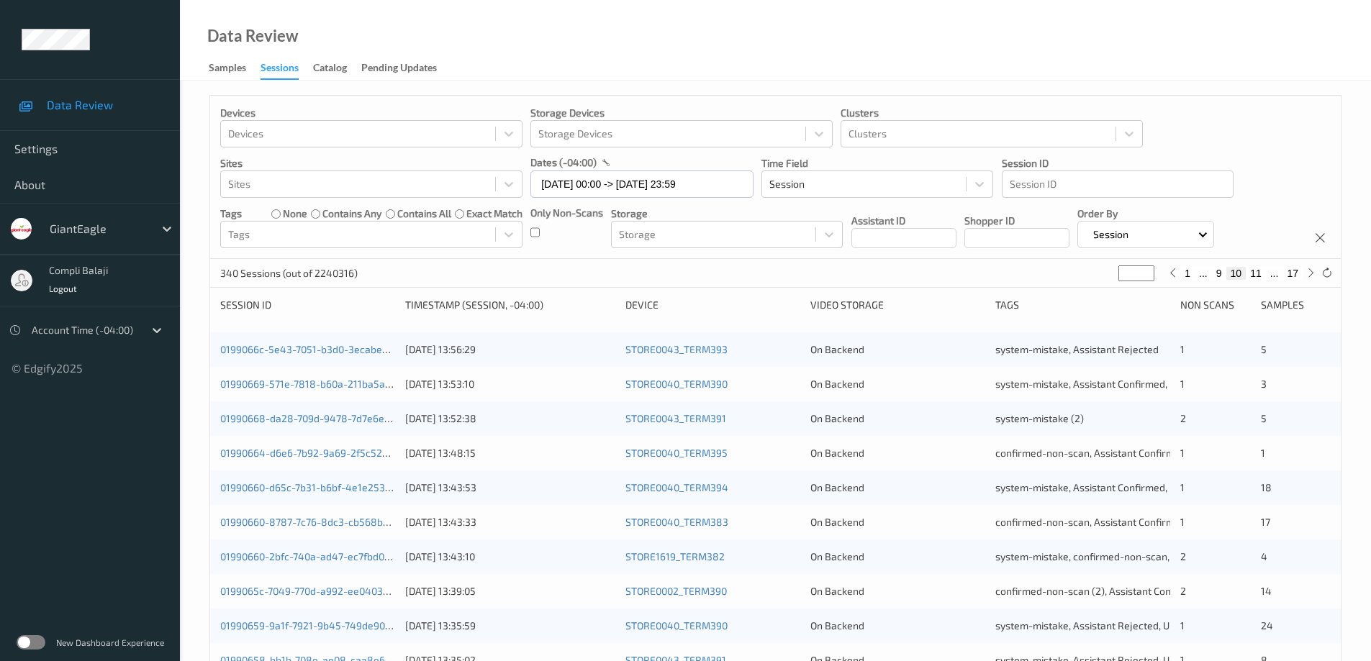
click at [1295, 276] on button "17" at bounding box center [1292, 273] width 20 height 13
type input "**"
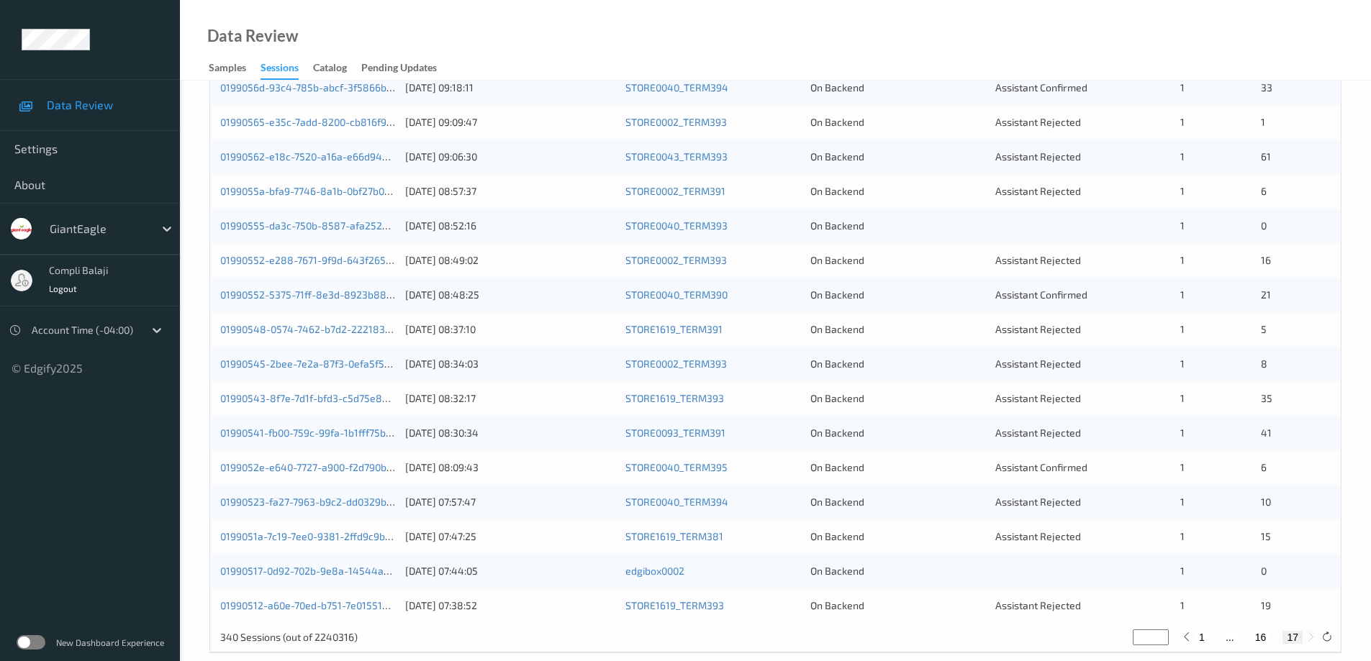
scroll to position [422, 0]
